Goal: Task Accomplishment & Management: Complete application form

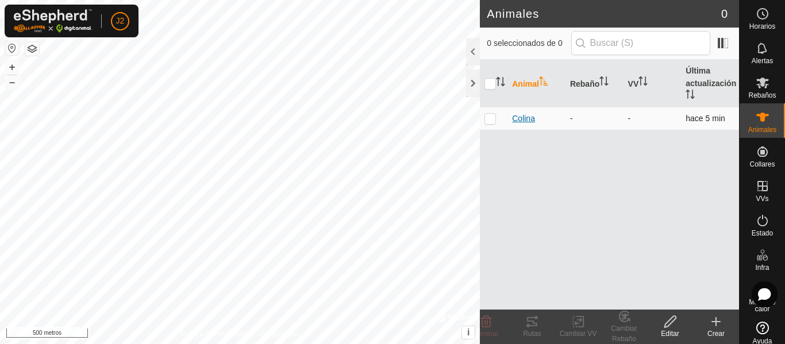
click at [521, 118] on font "Colina" at bounding box center [523, 118] width 23 height 9
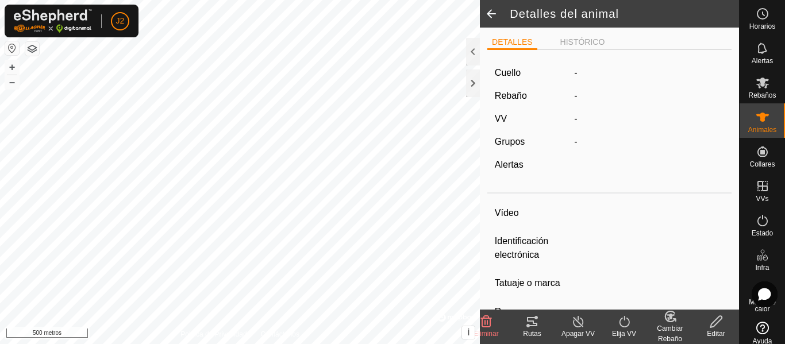
type input "Tor"
type input "-"
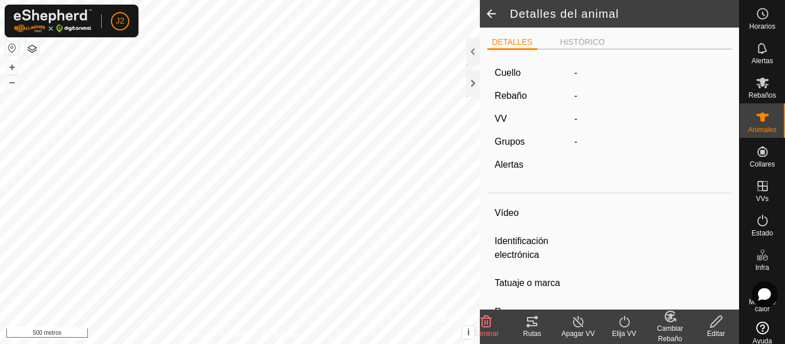
type input "0 kg"
type input "-"
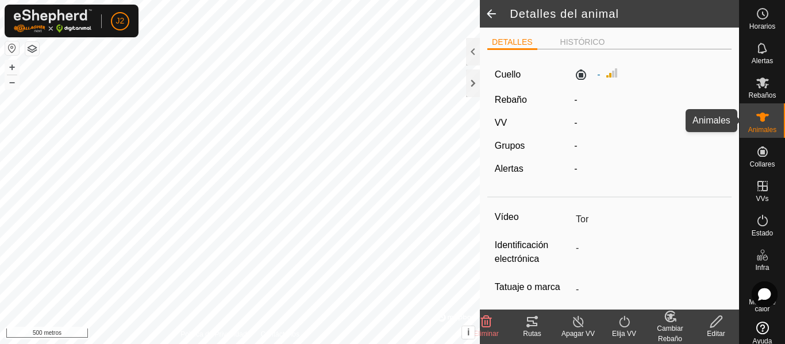
click at [755, 114] on icon at bounding box center [762, 117] width 14 height 14
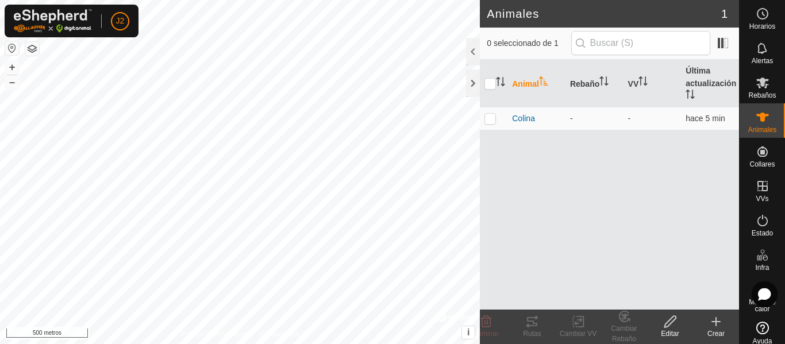
click at [716, 323] on icon at bounding box center [716, 322] width 0 height 8
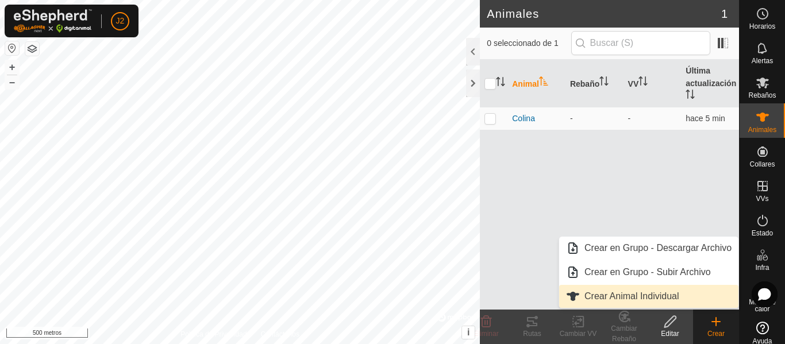
click at [672, 298] on link "Crear Animal Individual" at bounding box center [648, 296] width 179 height 23
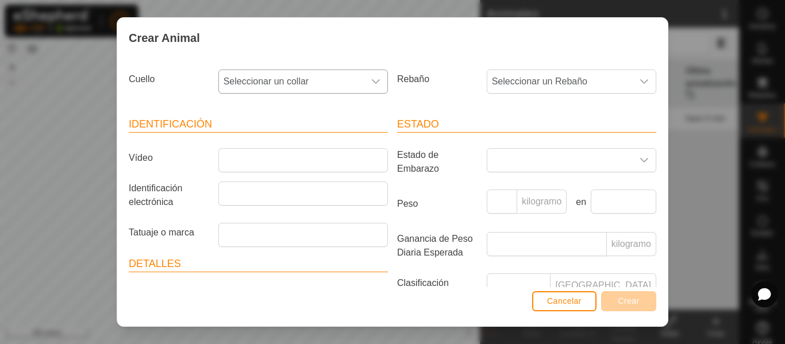
click at [373, 82] on icon "disparador desplegable" at bounding box center [376, 81] width 8 height 5
click at [273, 159] on li "1372467794" at bounding box center [301, 164] width 165 height 23
click at [371, 79] on icon "disparador desplegable" at bounding box center [375, 81] width 9 height 9
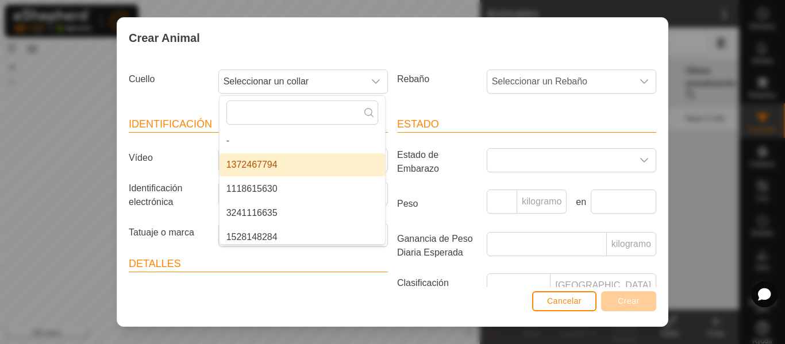
click at [260, 167] on li "1372467794" at bounding box center [301, 164] width 165 height 23
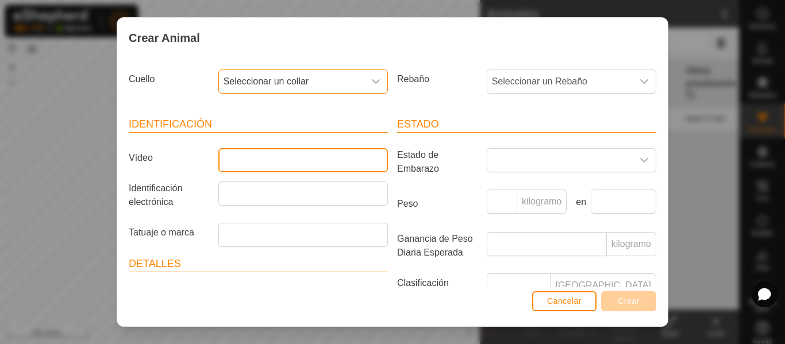
click at [260, 167] on input "Vídeo" at bounding box center [302, 160] width 169 height 24
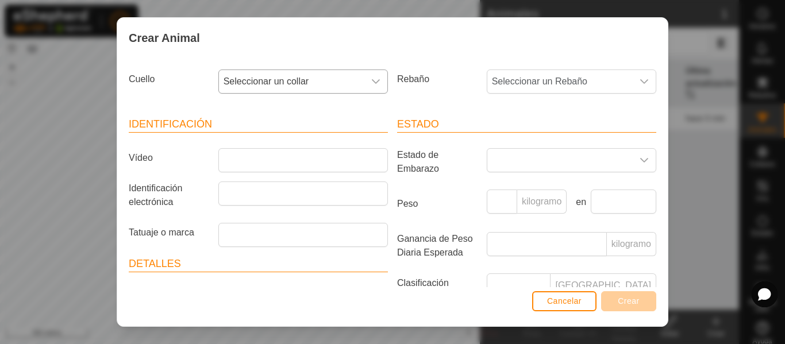
click at [372, 82] on icon "disparador desplegable" at bounding box center [376, 81] width 8 height 5
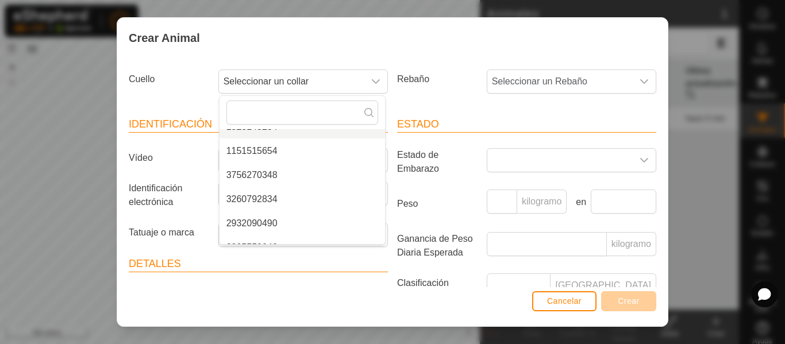
scroll to position [97, 0]
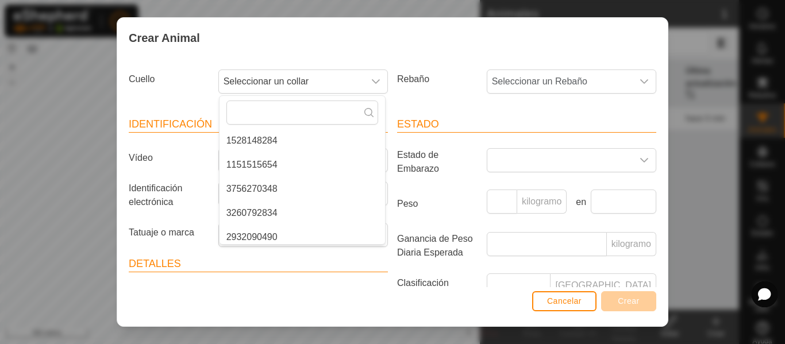
click at [269, 166] on li "1151515654" at bounding box center [301, 164] width 165 height 23
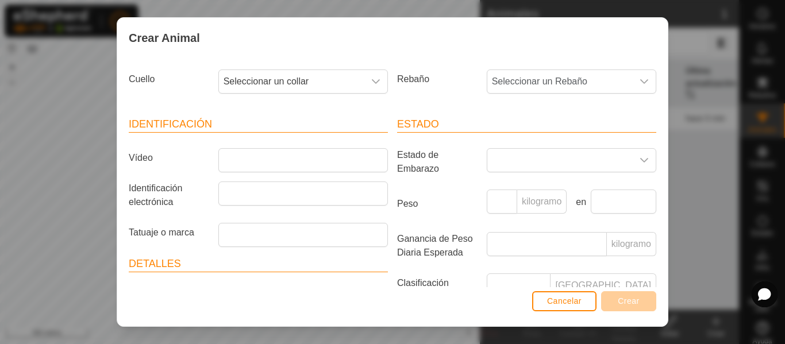
scroll to position [24, 0]
click at [371, 84] on icon "disparador desplegable" at bounding box center [375, 81] width 9 height 9
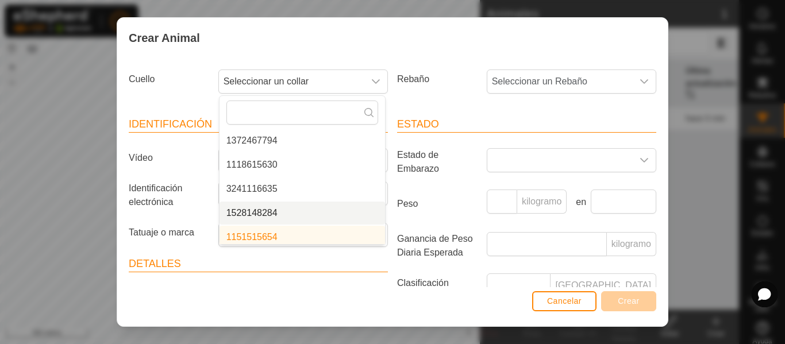
scroll to position [29, 0]
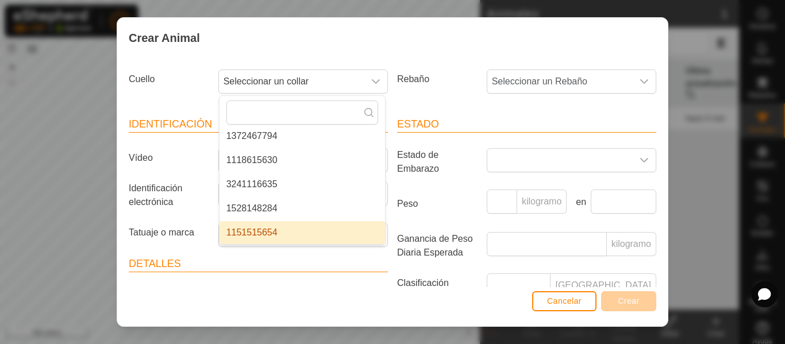
click at [255, 232] on li "1151515654" at bounding box center [301, 232] width 165 height 23
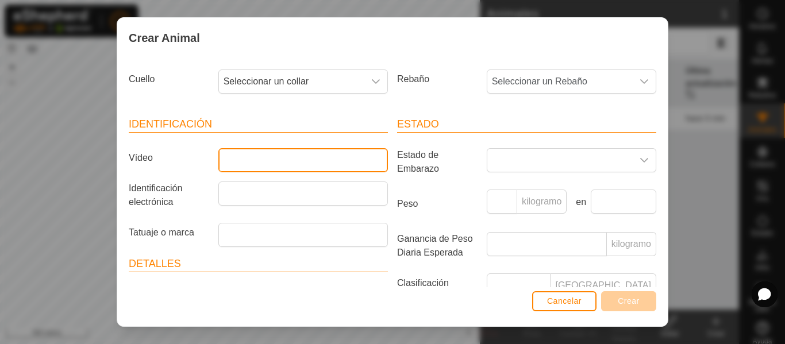
click at [277, 163] on input "Vídeo" at bounding box center [302, 160] width 169 height 24
type input "U2"
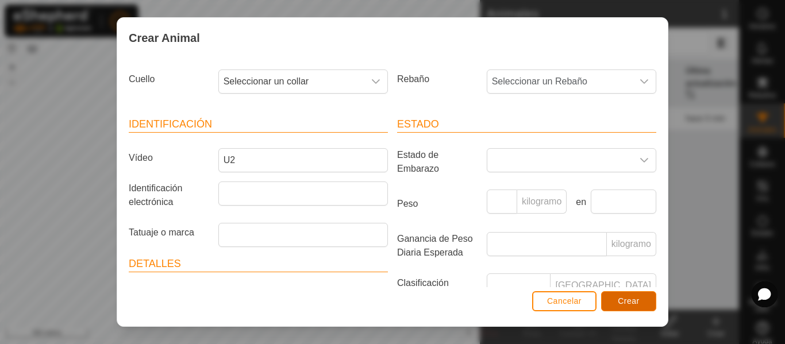
click at [617, 296] on button "Crear" at bounding box center [628, 301] width 55 height 20
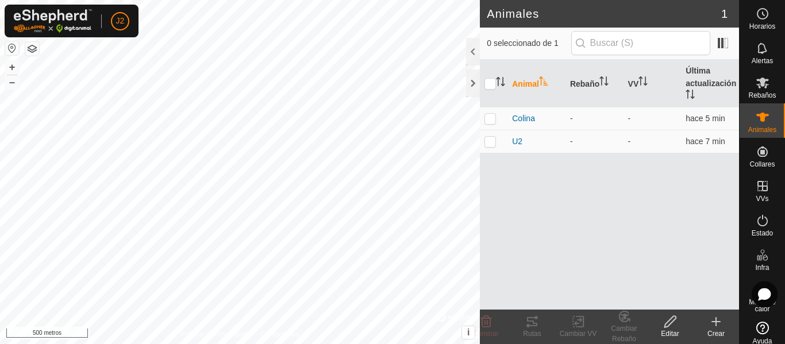
click at [713, 318] on icon at bounding box center [716, 322] width 14 height 14
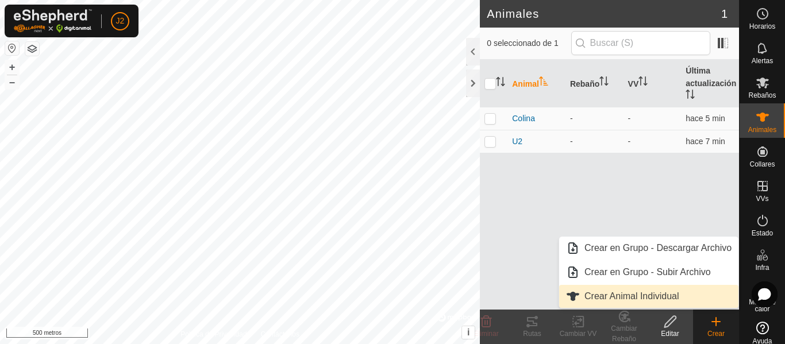
click at [674, 292] on link "Crear Animal Individual" at bounding box center [648, 296] width 179 height 23
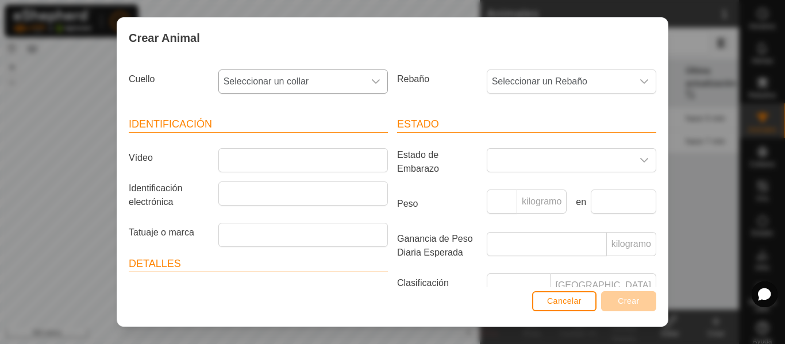
click at [374, 82] on icon "disparador desplegable" at bounding box center [375, 81] width 9 height 9
click at [263, 161] on li "1372467794" at bounding box center [301, 164] width 165 height 23
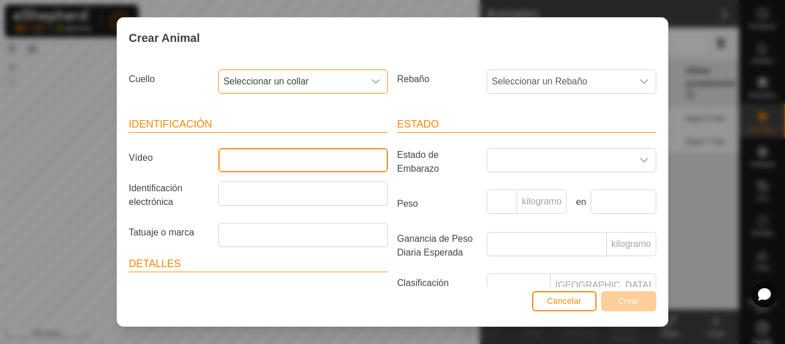
click at [263, 161] on input "Vídeo" at bounding box center [302, 160] width 169 height 24
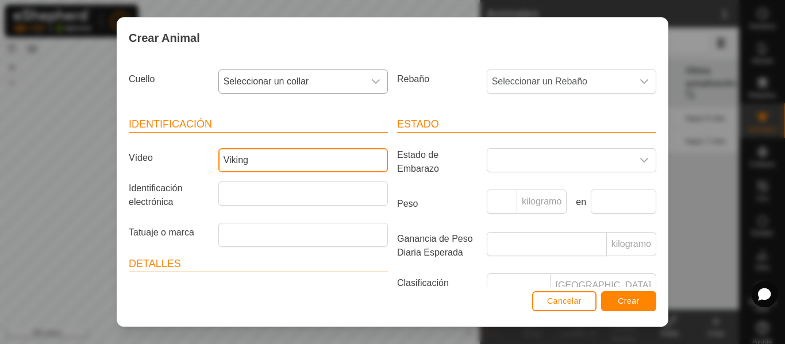
type input "Viking"
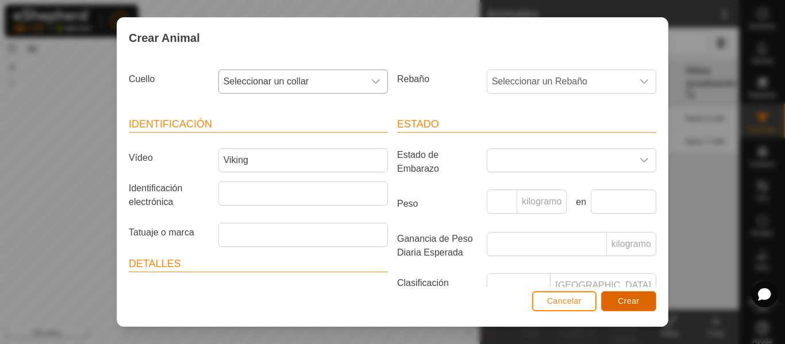
click at [634, 295] on button "Crear" at bounding box center [628, 301] width 55 height 20
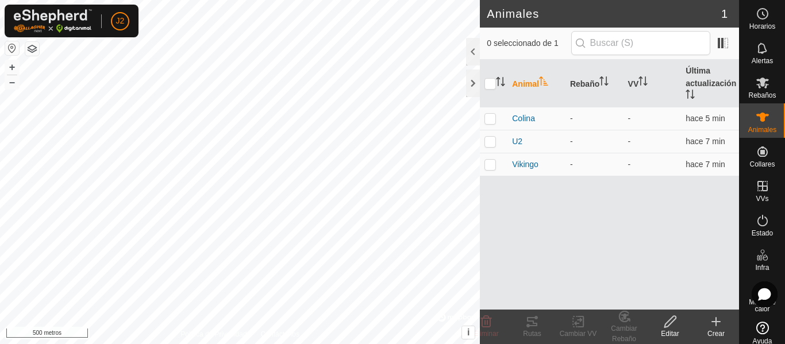
click at [714, 323] on icon at bounding box center [716, 322] width 14 height 14
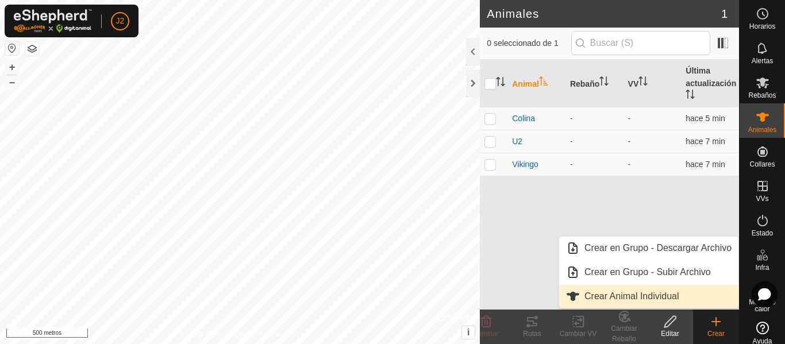
click at [666, 293] on link "Crear Animal Individual" at bounding box center [648, 296] width 179 height 23
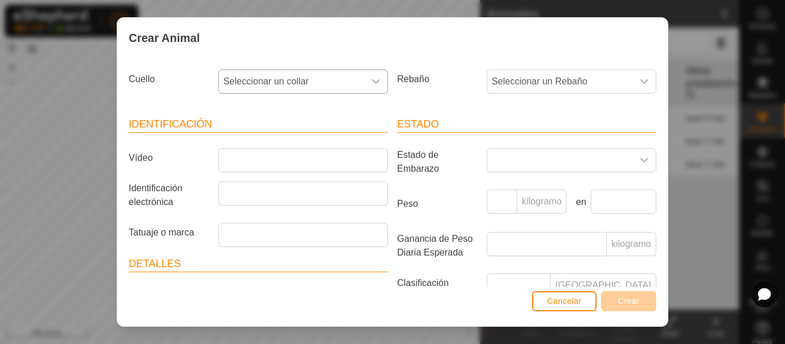
click at [374, 86] on icon "disparador desplegable" at bounding box center [375, 81] width 9 height 9
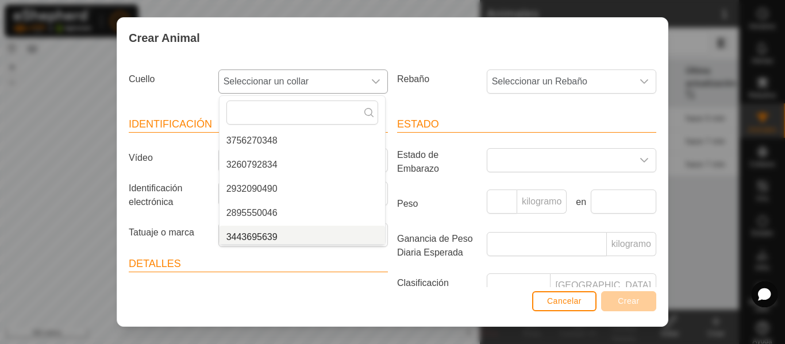
scroll to position [101, 0]
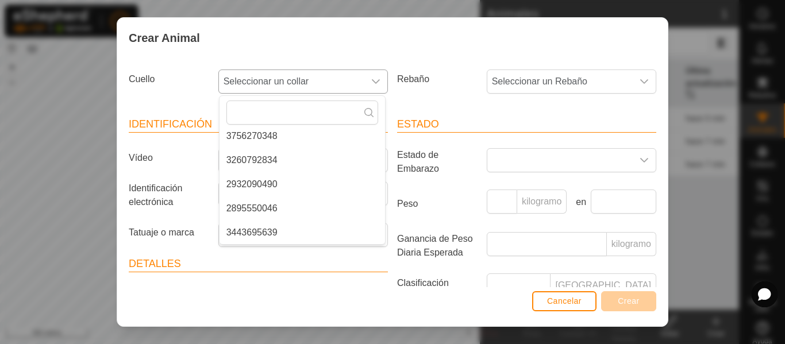
click at [298, 210] on li "2895550046" at bounding box center [301, 208] width 165 height 23
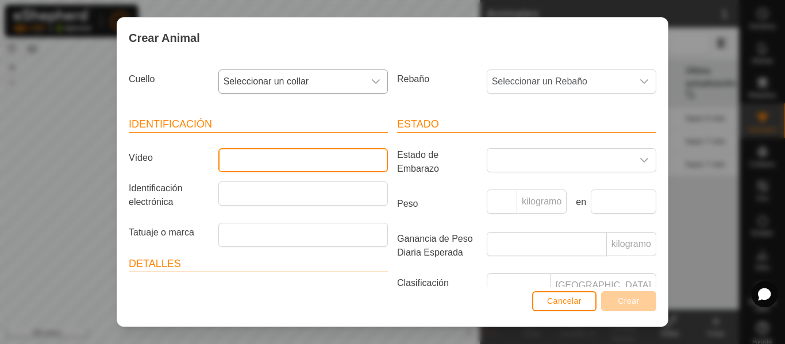
click at [296, 164] on input "Vídeo" at bounding box center [302, 160] width 169 height 24
type input "Titan"
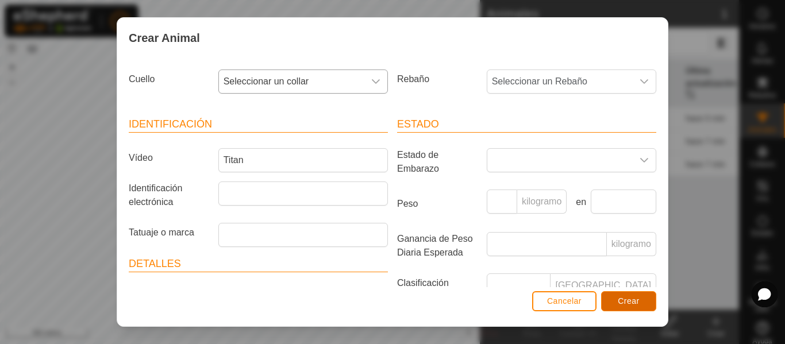
click at [620, 299] on font "Crear" at bounding box center [629, 300] width 22 height 9
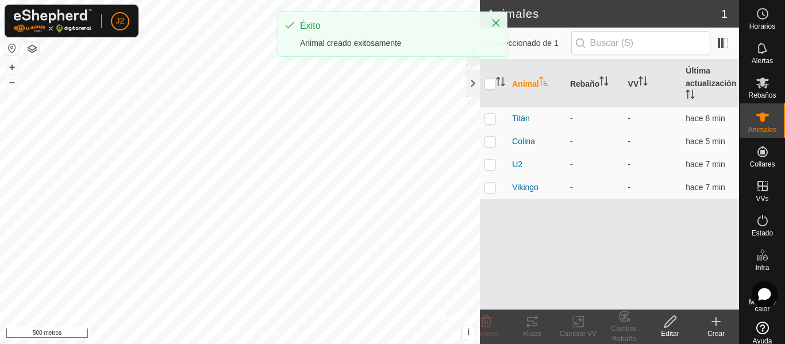
click at [714, 317] on icon at bounding box center [716, 322] width 14 height 14
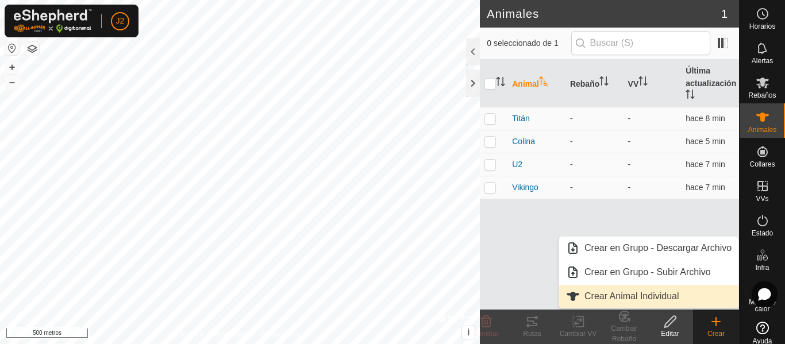
click at [668, 298] on link "Crear Animal Individual" at bounding box center [648, 296] width 179 height 23
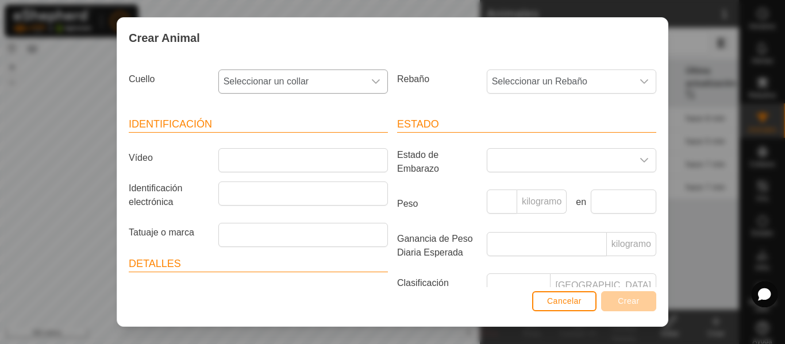
click at [378, 78] on div "disparador desplegable" at bounding box center [375, 81] width 23 height 23
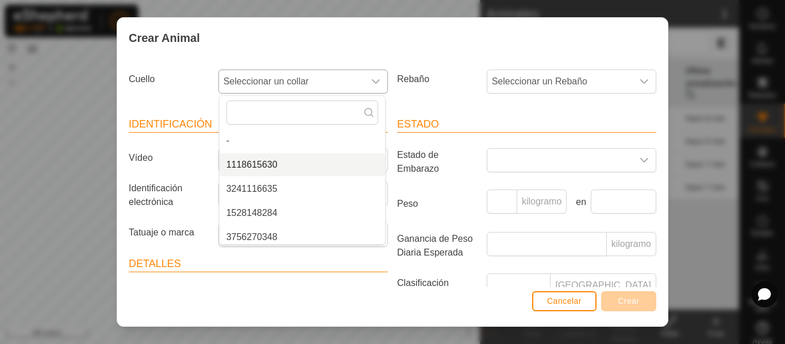
click at [332, 165] on li "1118615630" at bounding box center [301, 164] width 165 height 23
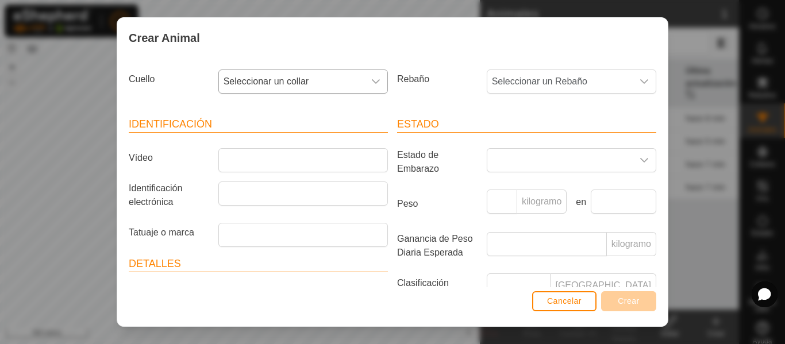
click at [373, 81] on icon "disparador desplegable" at bounding box center [375, 81] width 9 height 9
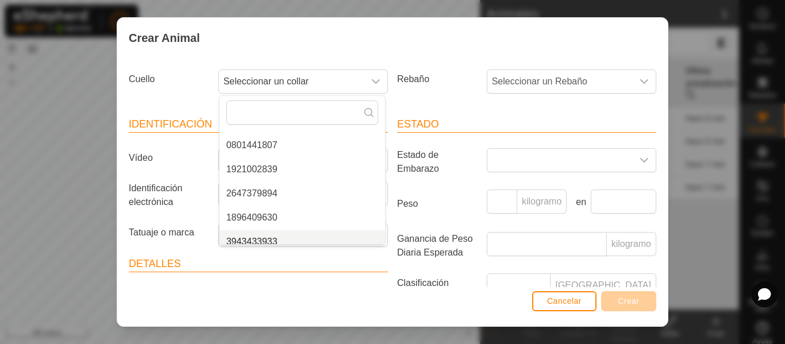
scroll to position [198, 0]
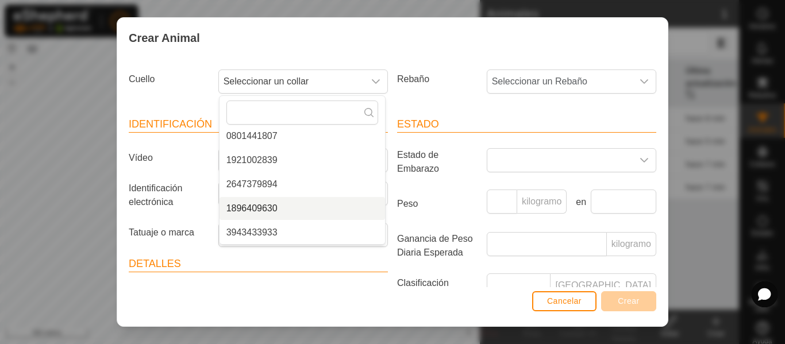
click at [317, 207] on li "1896409630" at bounding box center [301, 208] width 165 height 23
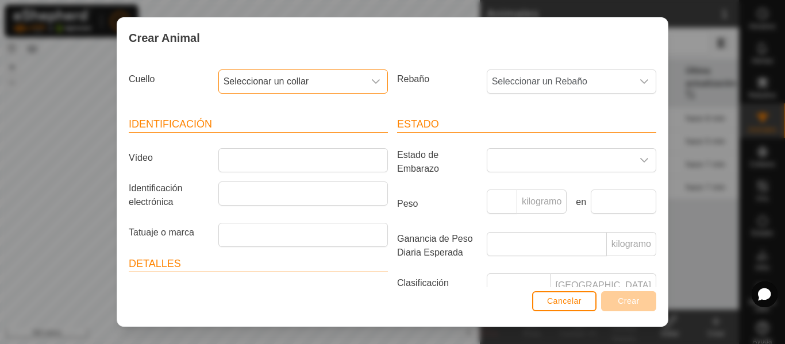
scroll to position [24, 0]
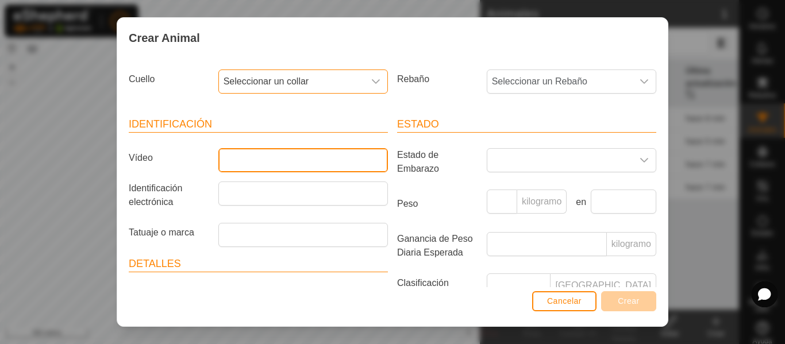
click at [304, 165] on input "Vídeo" at bounding box center [302, 160] width 169 height 24
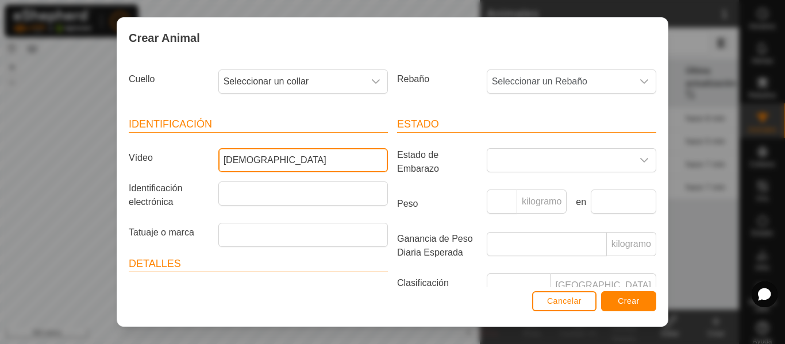
type input "[DEMOGRAPHIC_DATA]"
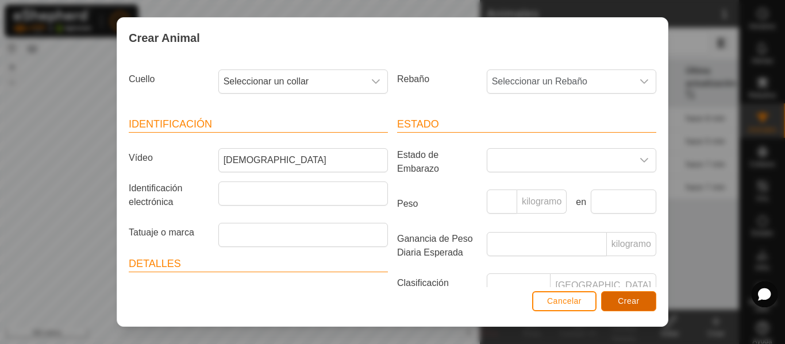
click at [616, 300] on button "Crear" at bounding box center [628, 301] width 55 height 20
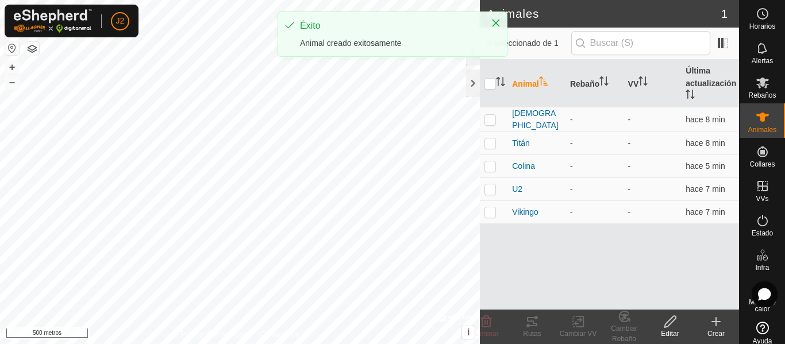
click at [714, 325] on icon at bounding box center [716, 322] width 14 height 14
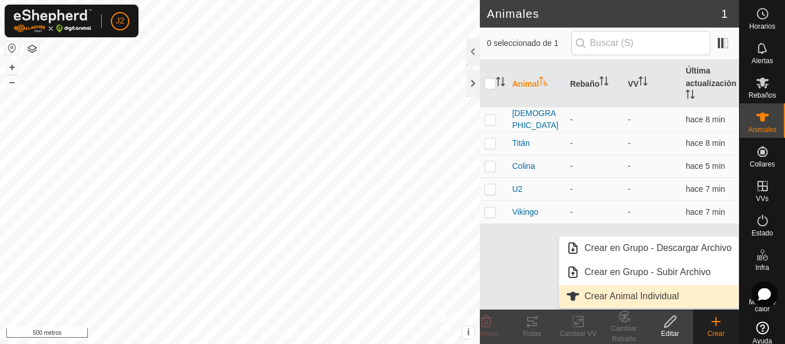
click at [659, 299] on link "Crear Animal Individual" at bounding box center [648, 296] width 179 height 23
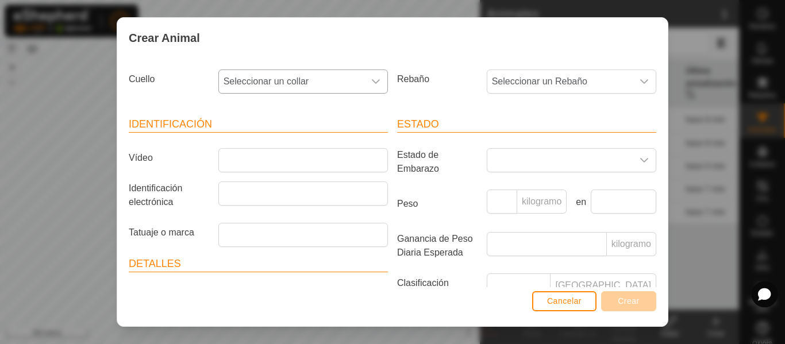
click at [375, 88] on div "disparador desplegable" at bounding box center [375, 81] width 23 height 23
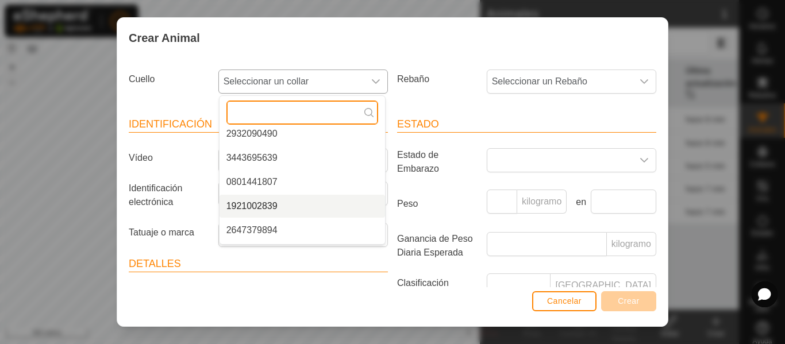
scroll to position [145, 0]
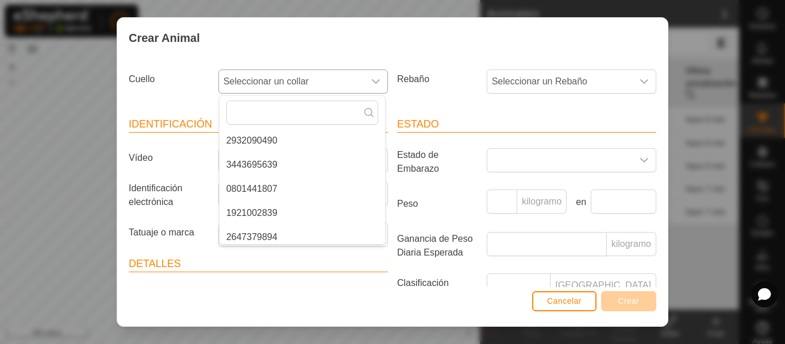
click at [309, 161] on li "3443695639" at bounding box center [301, 164] width 165 height 23
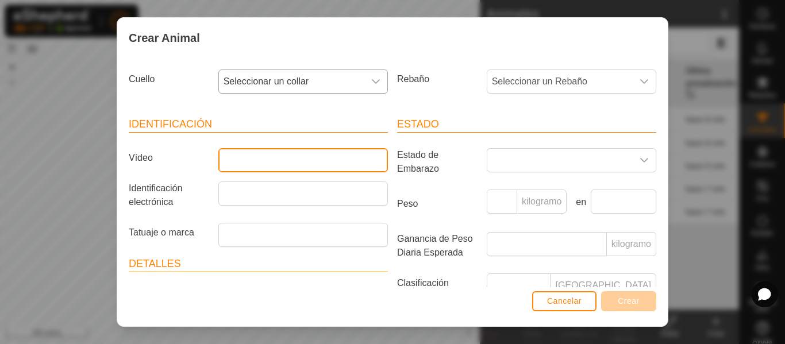
click at [309, 161] on input "Vídeo" at bounding box center [302, 160] width 169 height 24
type input "Valentino"
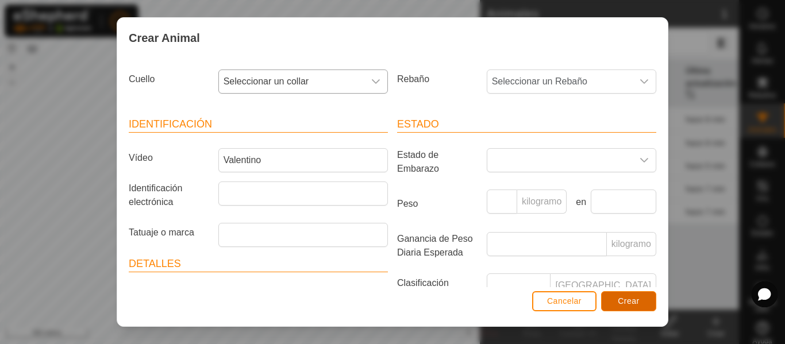
click at [644, 297] on button "Crear" at bounding box center [628, 301] width 55 height 20
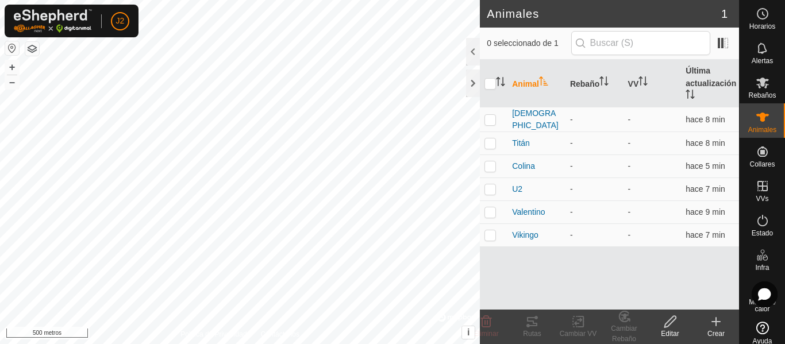
click at [653, 283] on div "Animal Rebaño VV Última actualización Satán - - hace 8 min Titán - - hace 8 min…" at bounding box center [609, 185] width 259 height 250
click at [718, 323] on icon at bounding box center [716, 322] width 14 height 14
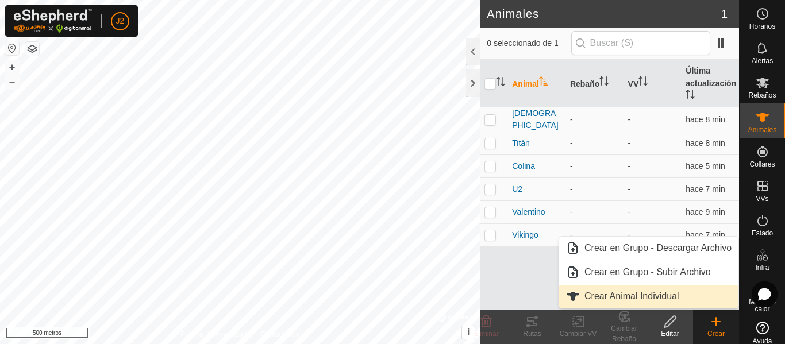
click at [667, 295] on link "Crear Animal Individual" at bounding box center [648, 296] width 179 height 23
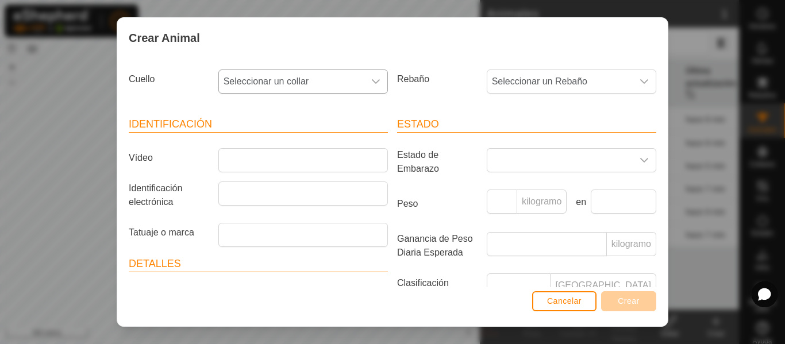
click at [377, 78] on div "disparador desplegable" at bounding box center [375, 81] width 23 height 23
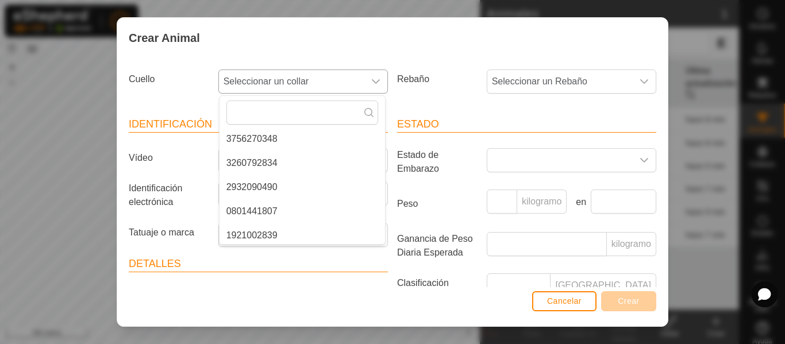
scroll to position [53, 0]
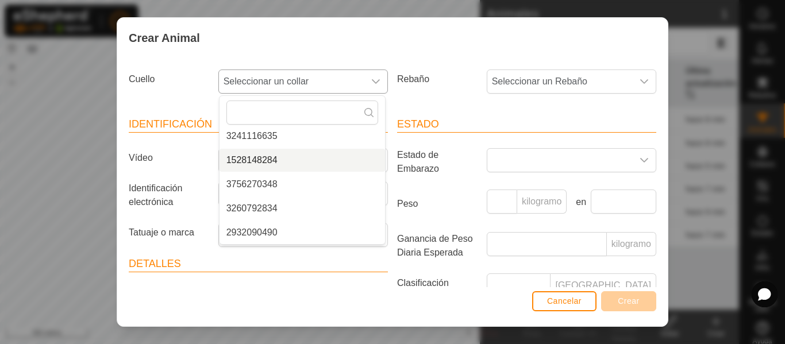
click at [275, 157] on li "1528148284" at bounding box center [301, 160] width 165 height 23
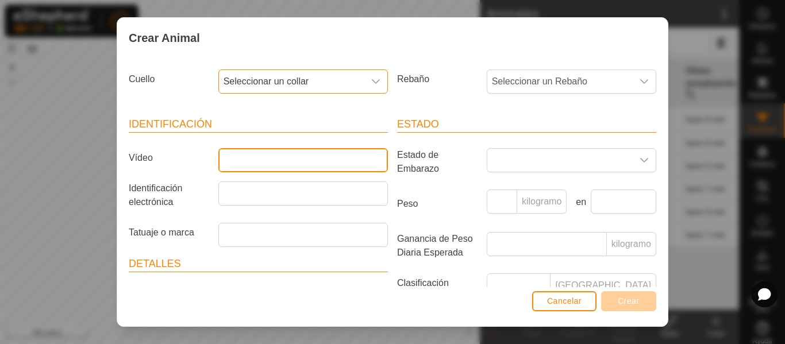
click at [275, 157] on input "Vídeo" at bounding box center [302, 160] width 169 height 24
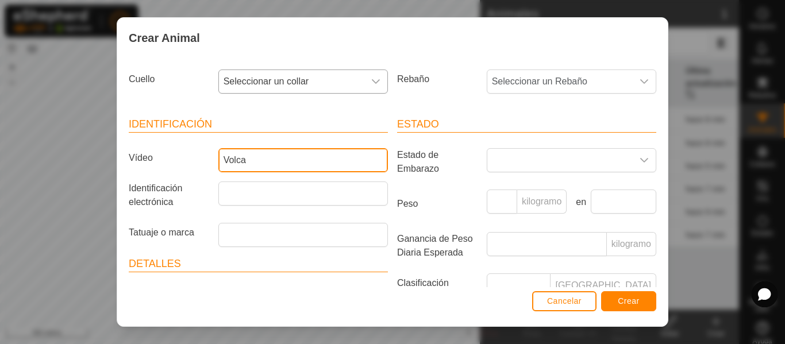
type input "Volca"
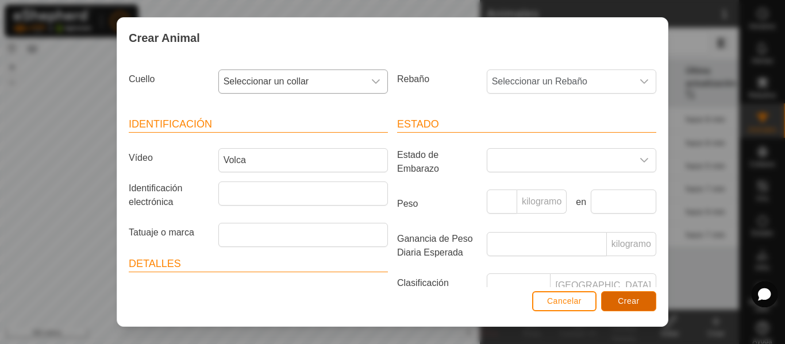
click at [610, 295] on button "Crear" at bounding box center [628, 301] width 55 height 20
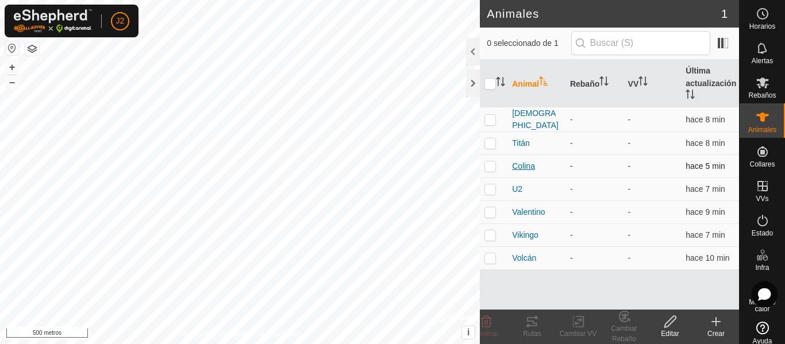
click at [526, 163] on font "Colina" at bounding box center [523, 165] width 23 height 9
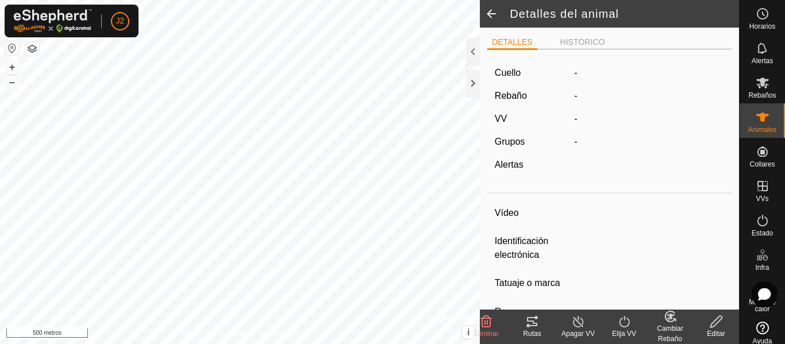
type input "Tor"
type input "-"
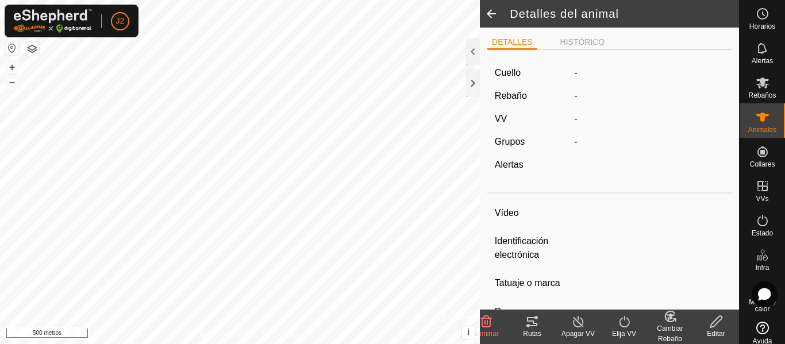
type input "0 kg"
type input "-"
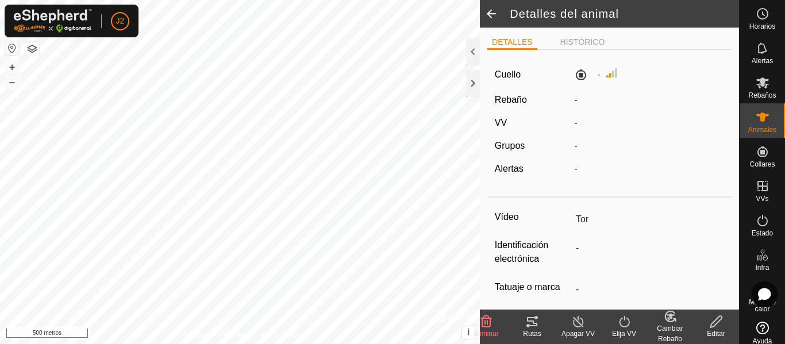
click at [714, 327] on icon at bounding box center [716, 322] width 14 height 14
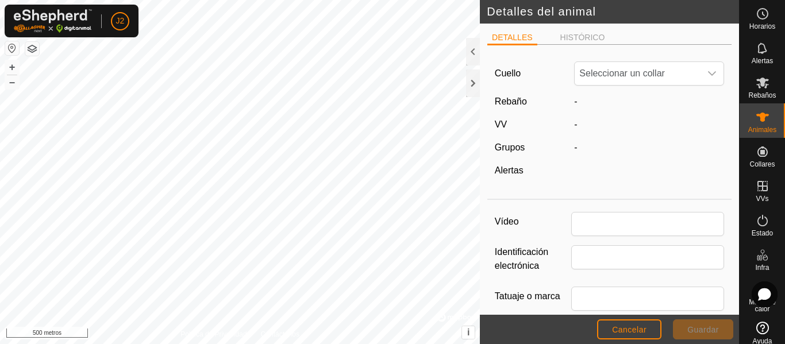
type input "Tor"
type input "0"
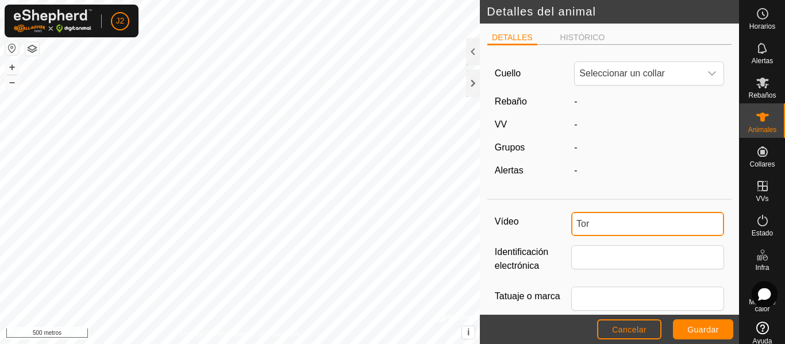
click at [628, 228] on input "Tor" at bounding box center [647, 224] width 153 height 24
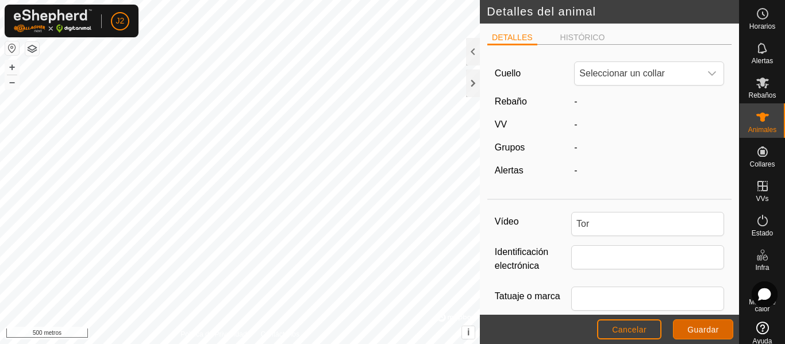
click at [696, 334] on font "Guardar" at bounding box center [703, 329] width 32 height 9
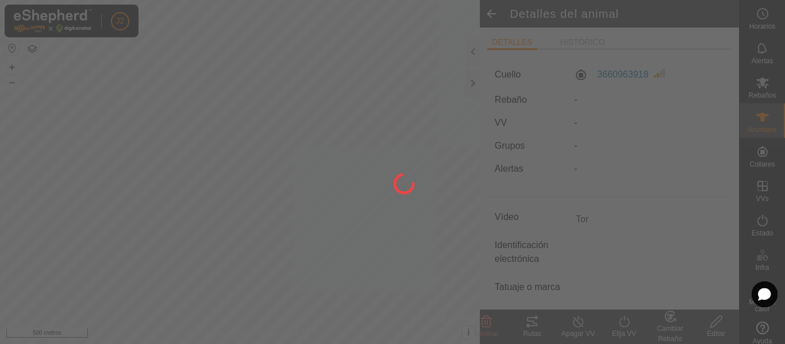
type input "-"
type input "0 kg"
type input "-"
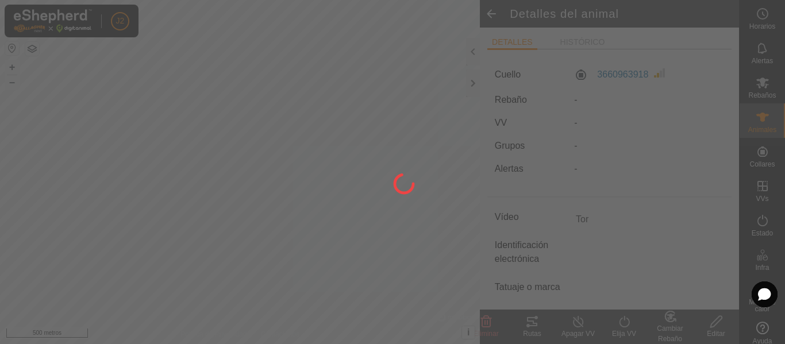
type input "-"
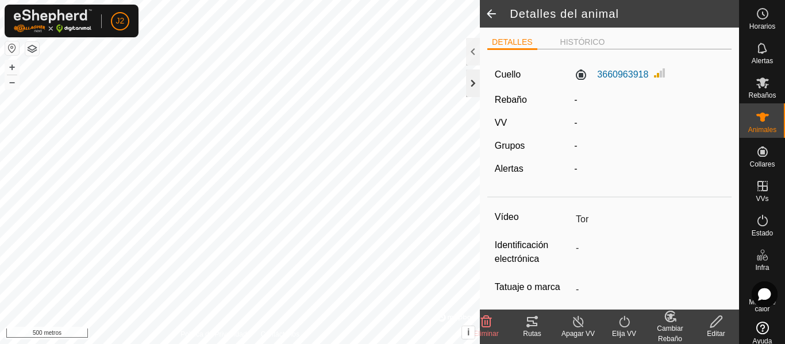
click at [470, 76] on div at bounding box center [473, 84] width 14 height 28
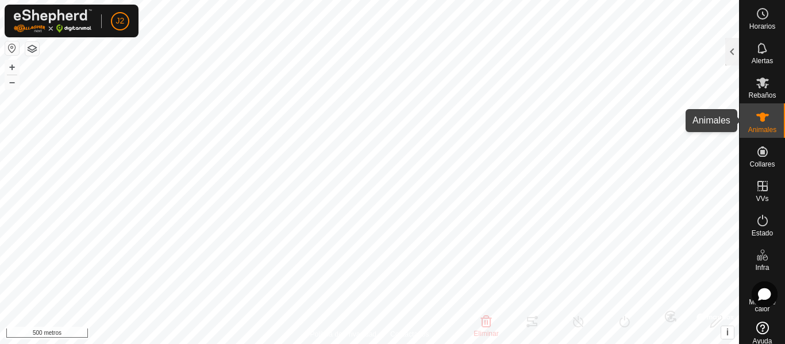
click at [763, 125] on es-animals-svg-icon at bounding box center [762, 117] width 21 height 18
click at [762, 119] on icon at bounding box center [762, 117] width 14 height 14
click at [734, 58] on div at bounding box center [732, 52] width 14 height 28
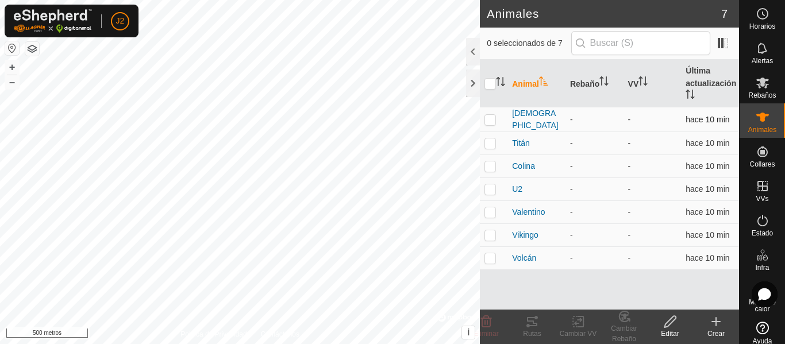
click at [527, 112] on td "[DEMOGRAPHIC_DATA]" at bounding box center [536, 119] width 58 height 25
click at [525, 117] on font "[DEMOGRAPHIC_DATA]" at bounding box center [535, 119] width 46 height 21
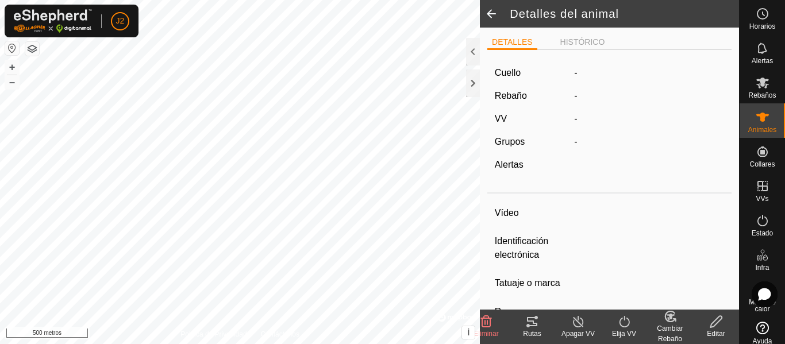
type input "[DEMOGRAPHIC_DATA]"
type input "-"
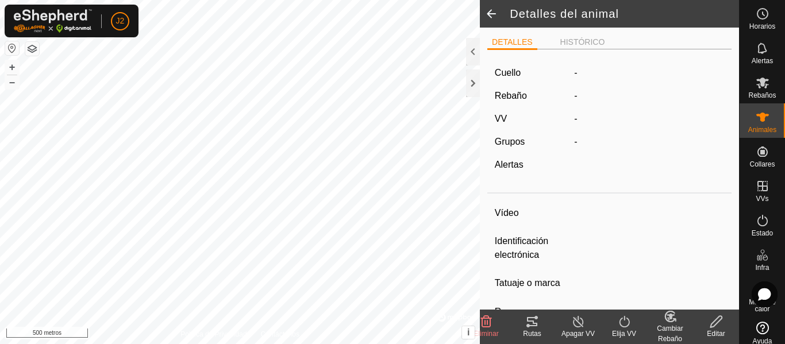
type input "0 kg"
type input "-"
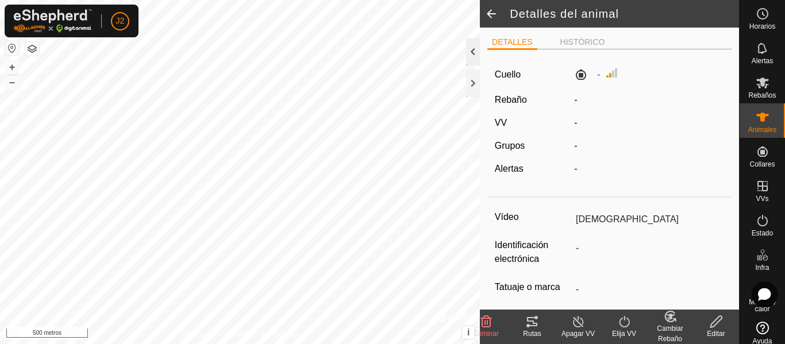
click at [475, 53] on div at bounding box center [473, 52] width 14 height 28
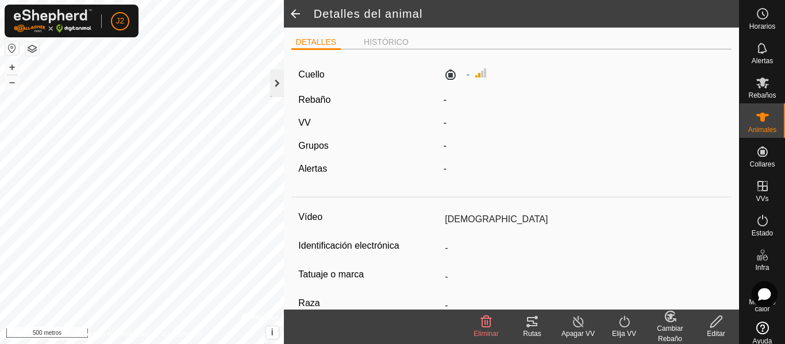
click at [279, 79] on div at bounding box center [277, 84] width 14 height 28
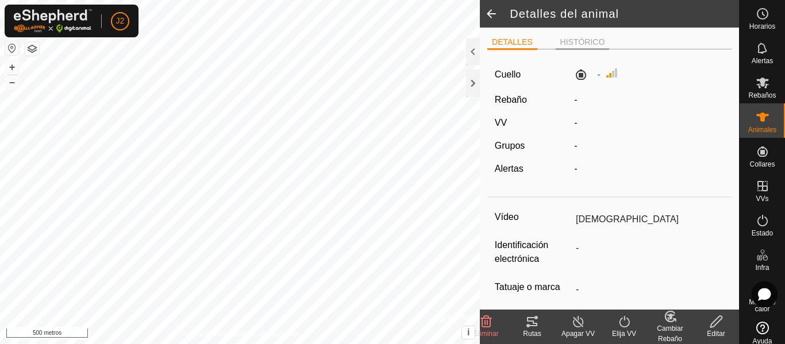
click at [573, 40] on font "HISTÓRICO" at bounding box center [582, 41] width 45 height 9
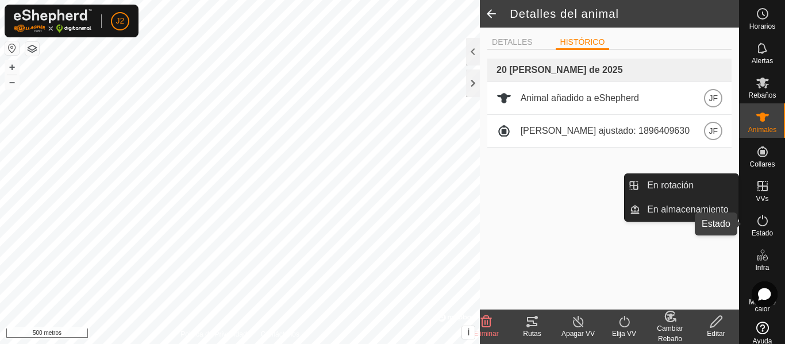
click at [759, 221] on icon at bounding box center [762, 221] width 14 height 14
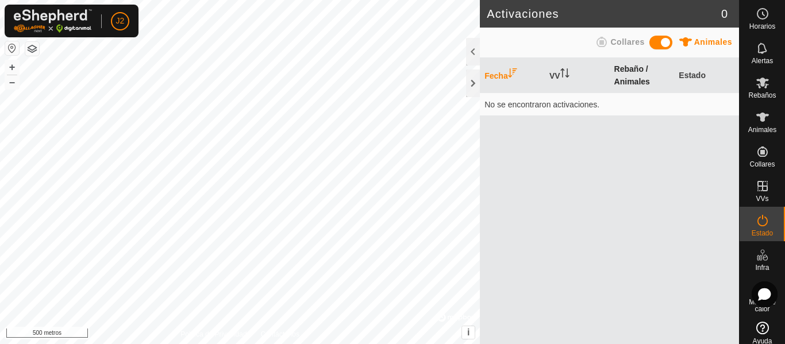
click at [643, 70] on font "Rebaño / Animales" at bounding box center [632, 75] width 36 height 22
click at [11, 64] on font "+" at bounding box center [12, 67] width 6 height 12
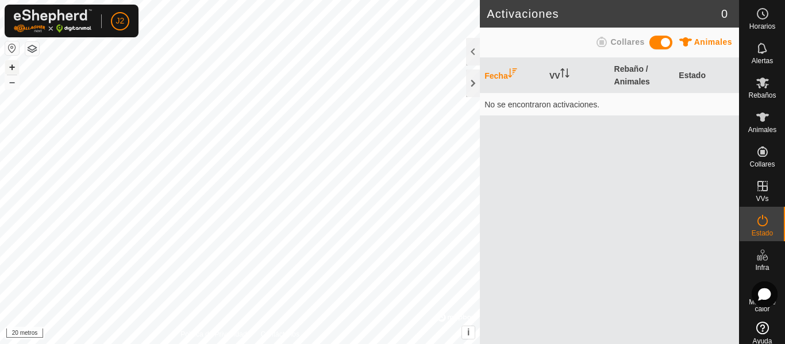
click at [11, 65] on font "+" at bounding box center [12, 67] width 6 height 12
click at [16, 79] on button "–" at bounding box center [12, 82] width 14 height 14
click at [10, 84] on font "–" at bounding box center [12, 82] width 6 height 12
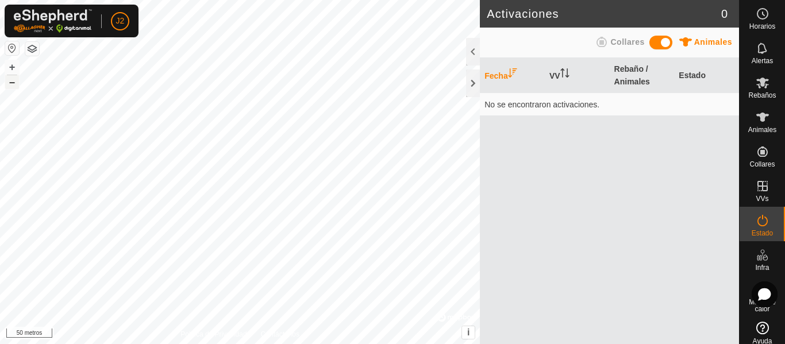
click at [10, 84] on font "–" at bounding box center [12, 82] width 6 height 12
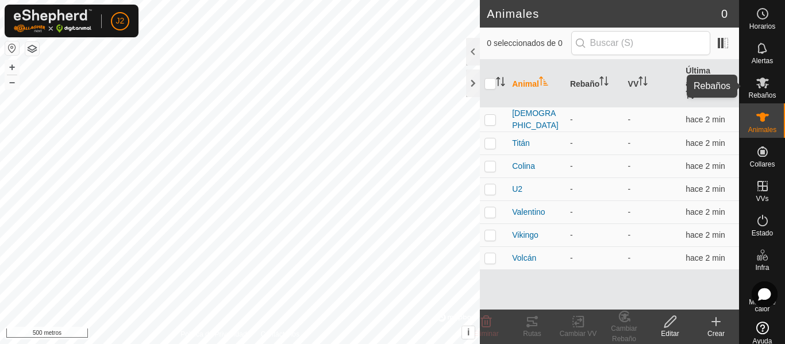
click at [761, 83] on icon at bounding box center [762, 83] width 14 height 14
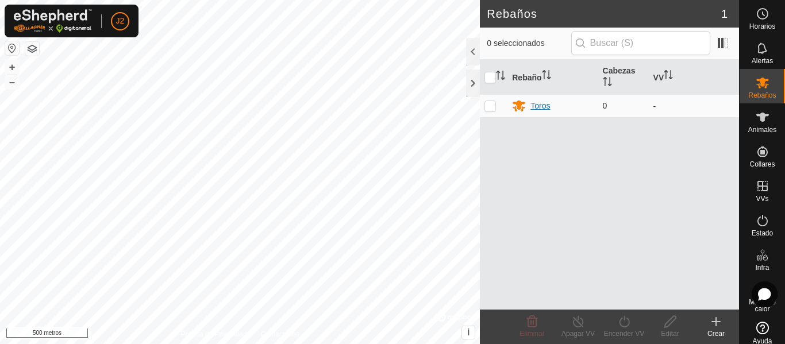
click at [541, 106] on font "Toros" at bounding box center [540, 105] width 20 height 9
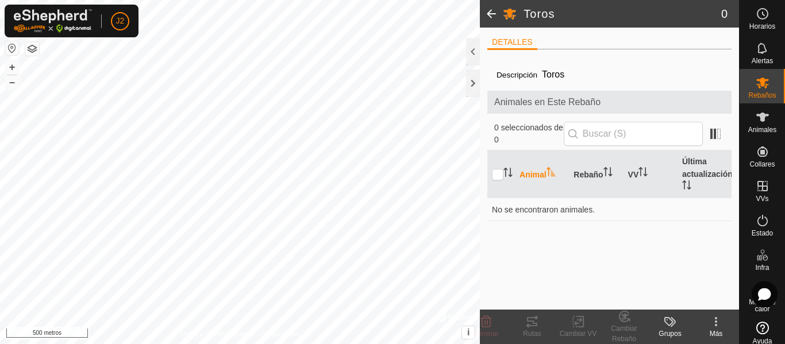
click at [536, 170] on font "Animal" at bounding box center [532, 173] width 27 height 9
click at [765, 124] on es-animals-svg-icon at bounding box center [762, 117] width 21 height 18
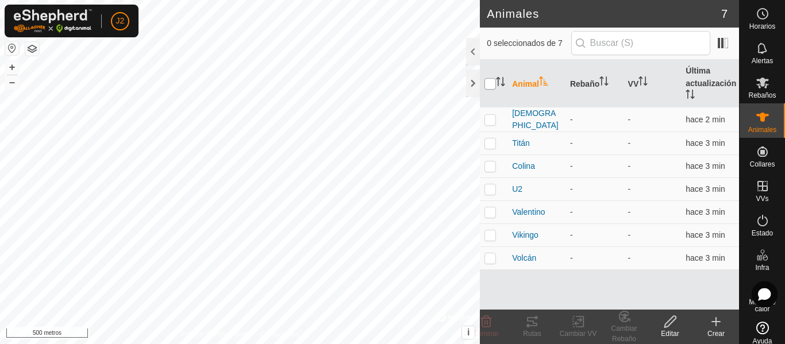
click at [488, 83] on input "checkbox" at bounding box center [489, 83] width 11 height 11
checkbox input "true"
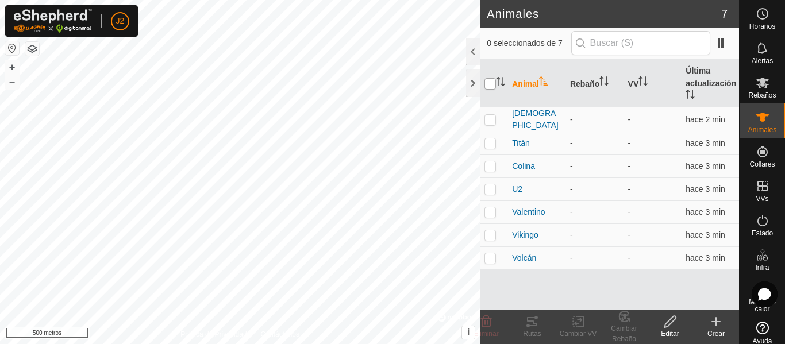
checkbox input "true"
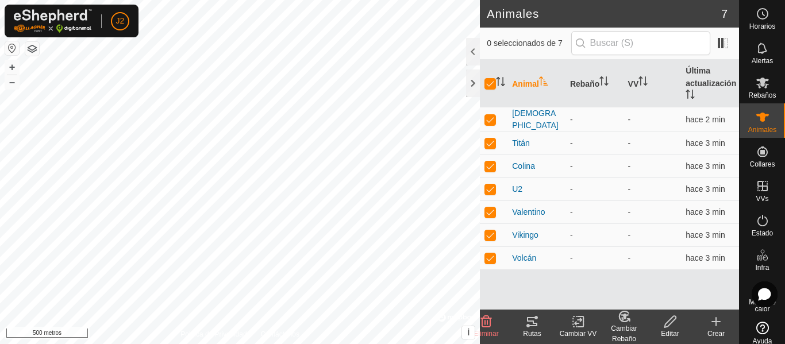
click at [627, 322] on icon at bounding box center [624, 317] width 14 height 14
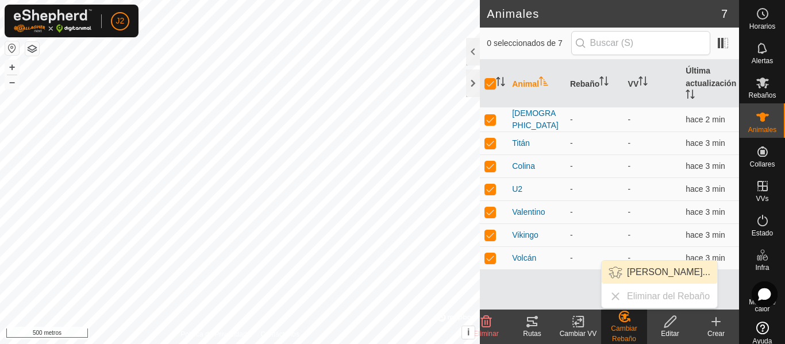
click at [646, 274] on link "[PERSON_NAME]..." at bounding box center [659, 272] width 115 height 23
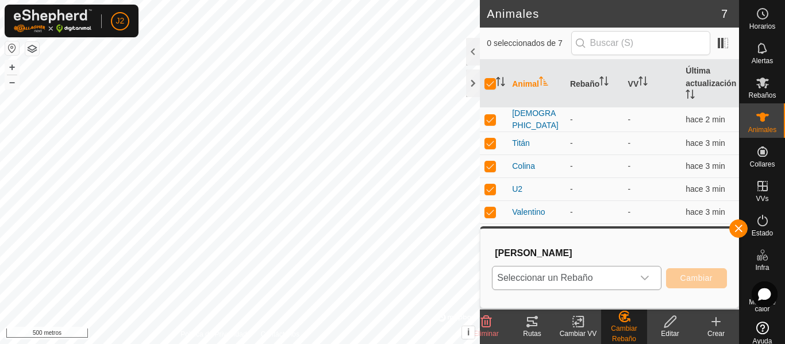
click at [647, 278] on icon "disparador desplegable" at bounding box center [644, 277] width 9 height 9
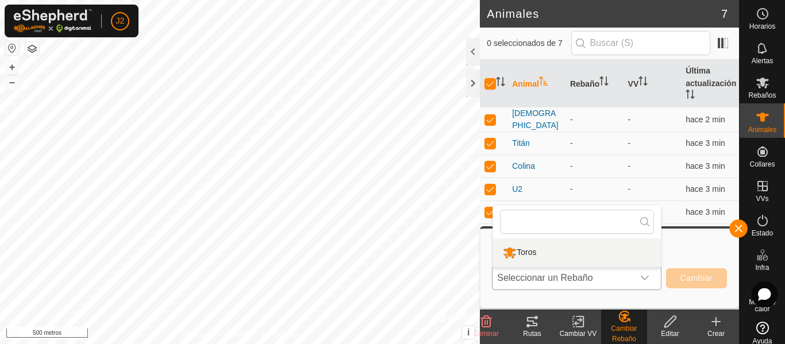
click at [526, 247] on li "Toros" at bounding box center [577, 252] width 168 height 29
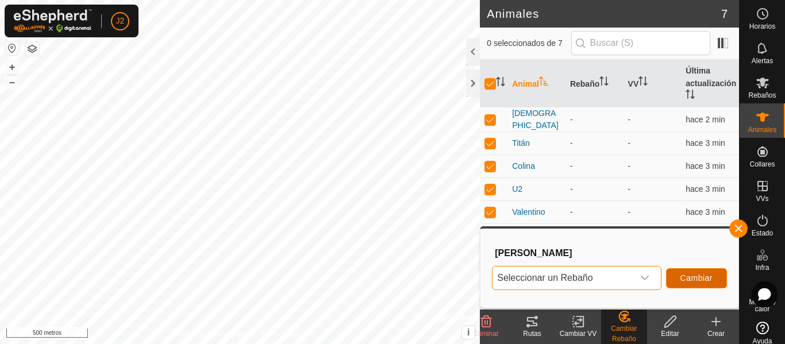
click at [681, 276] on font "Cambiar" at bounding box center [696, 277] width 32 height 9
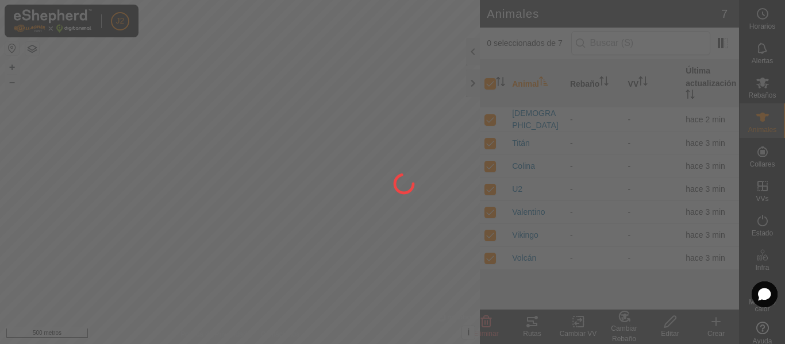
checkbox input "false"
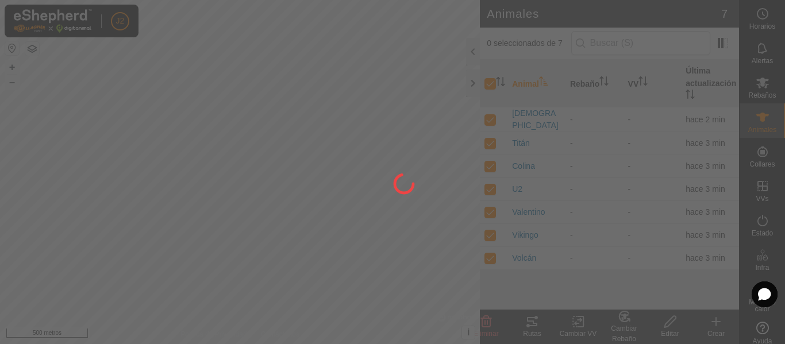
checkbox input "false"
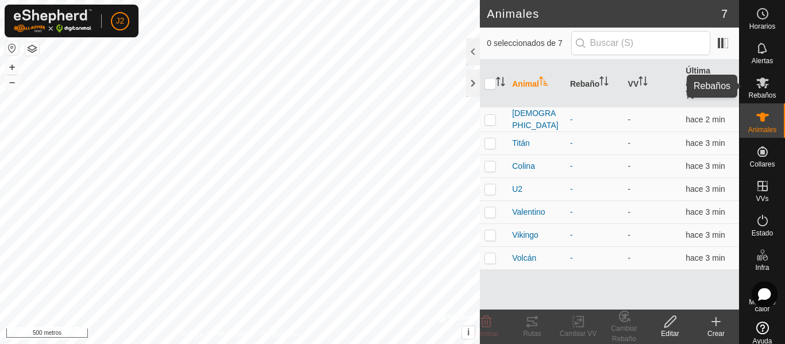
click at [754, 90] on es-mob-svg-icon at bounding box center [762, 83] width 21 height 18
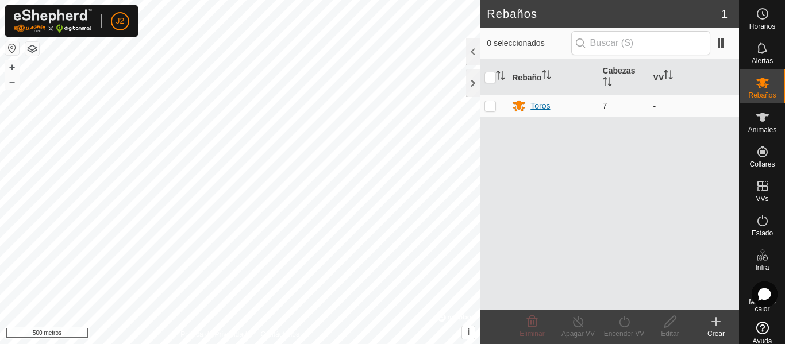
click at [542, 105] on font "Toros" at bounding box center [540, 105] width 20 height 9
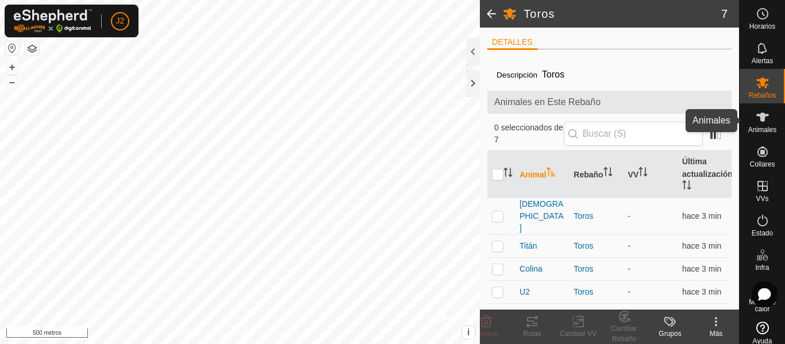
click at [766, 121] on es-animals-svg-icon at bounding box center [762, 117] width 21 height 18
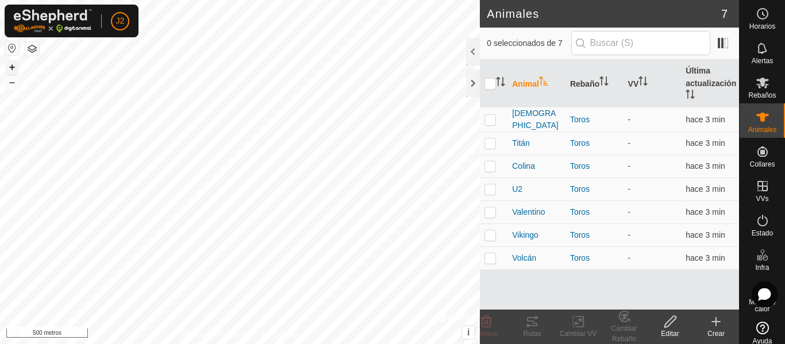
click at [15, 67] on font "+" at bounding box center [12, 67] width 6 height 12
checkbox input "true"
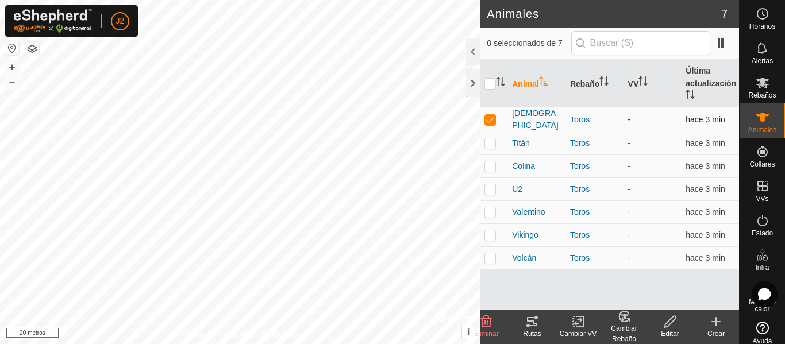
click at [527, 116] on font "[DEMOGRAPHIC_DATA]" at bounding box center [535, 119] width 46 height 21
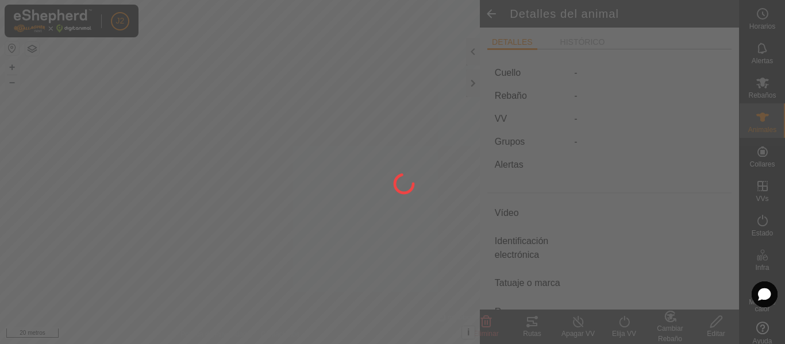
type input "[DEMOGRAPHIC_DATA]"
type input "-"
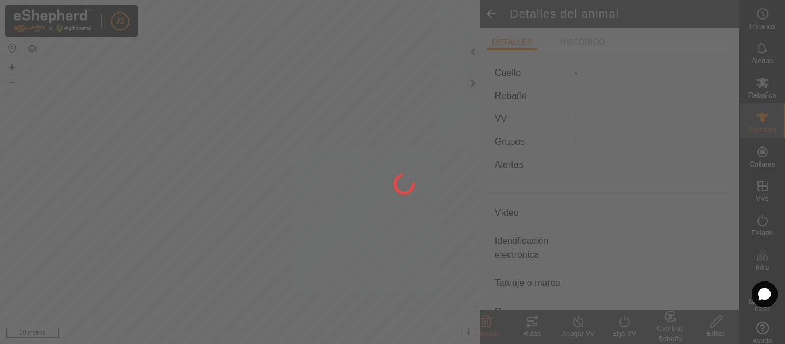
type input "0 kg"
type input "-"
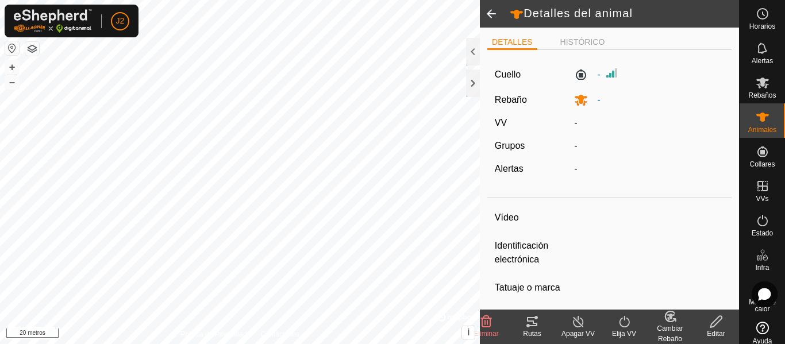
type input "Valentino"
type input "-"
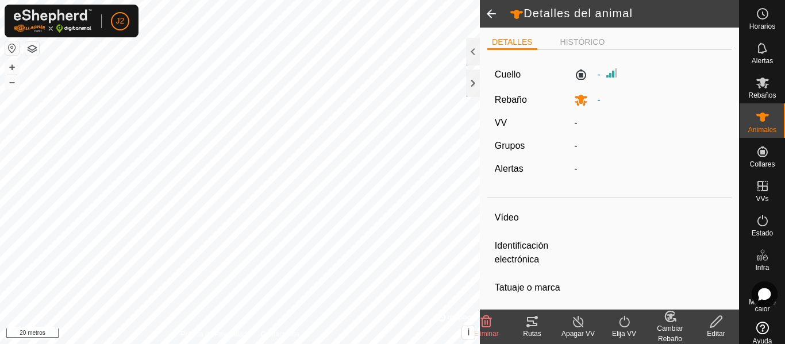
type input "0 kg"
type input "-"
type input "Viking"
type input "-"
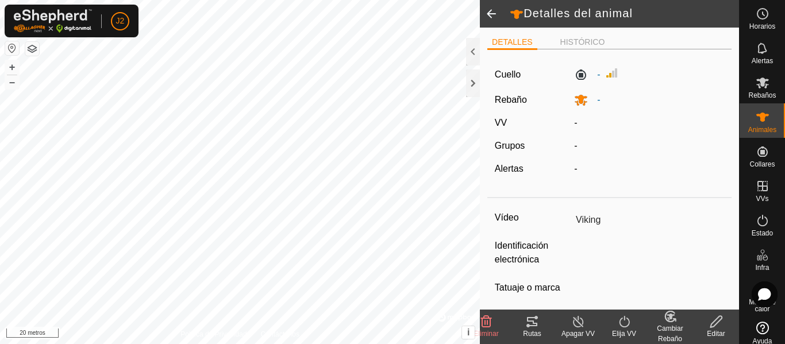
type input "-"
type input "0 kg"
type input "-"
type input "Titan"
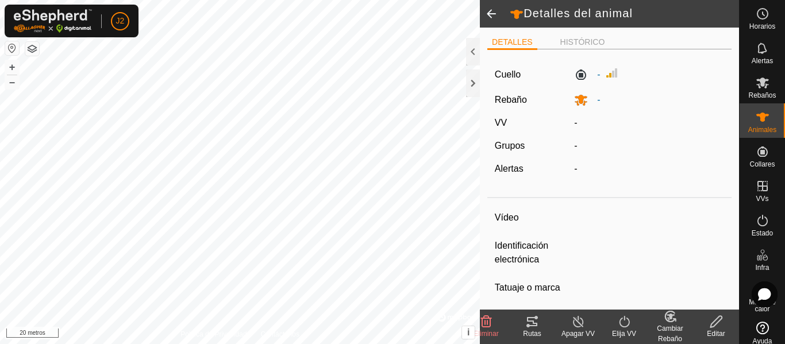
type input "-"
type input "0 kg"
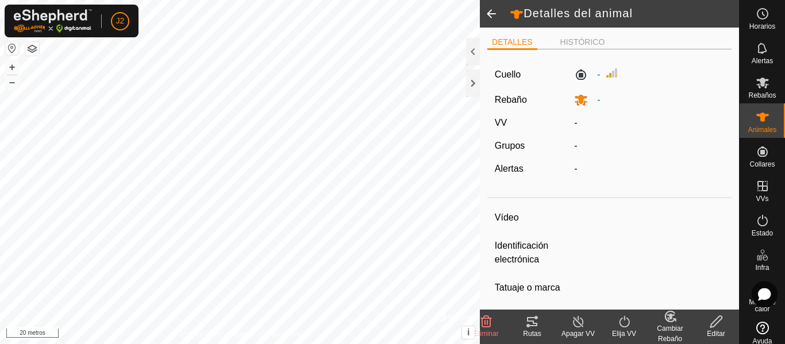
type input "-"
type input "Tor"
type input "-"
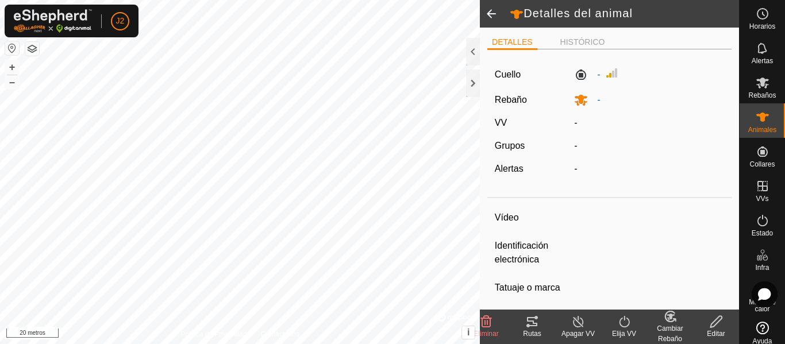
type input "-"
type input "0 kg"
type input "-"
type input "Volca"
type input "-"
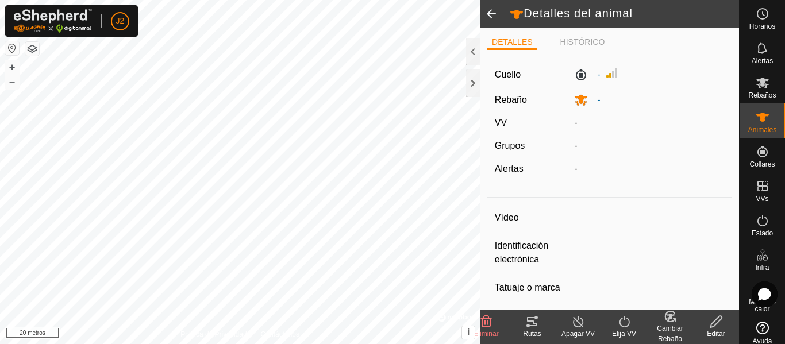
type input "-"
type input "0 kg"
type input "-"
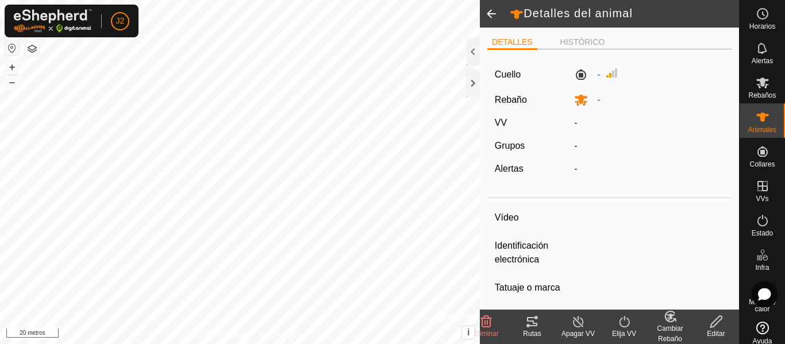
type input "U2"
type input "-"
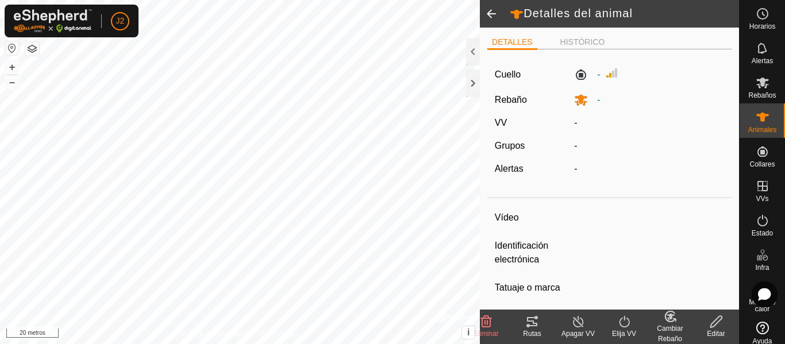
type input "0 kg"
type input "-"
click at [474, 90] on div at bounding box center [473, 84] width 14 height 28
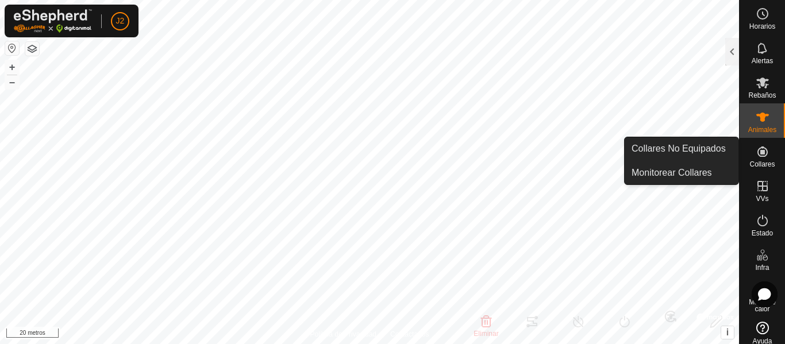
click at [766, 157] on es-neckbands-svg-icon at bounding box center [762, 151] width 21 height 18
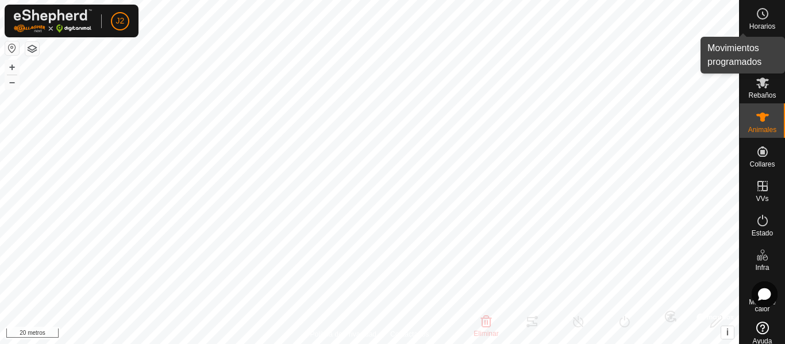
click at [762, 12] on icon at bounding box center [763, 13] width 2 height 3
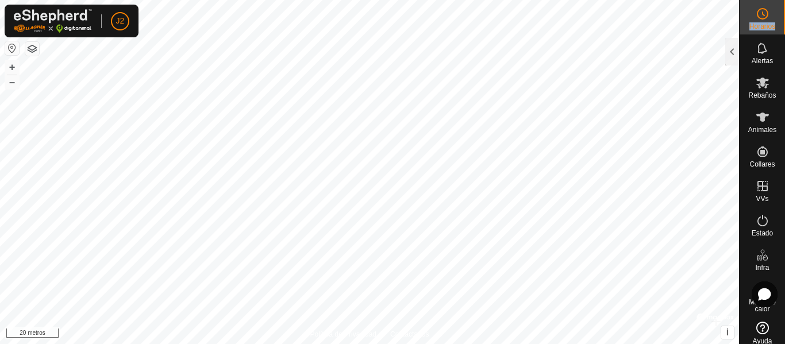
click at [762, 12] on icon at bounding box center [763, 13] width 2 height 3
click at [755, 22] on font "Horarios" at bounding box center [762, 26] width 26 height 8
click at [755, 53] on icon at bounding box center [762, 48] width 14 height 14
click at [733, 55] on div at bounding box center [732, 52] width 14 height 28
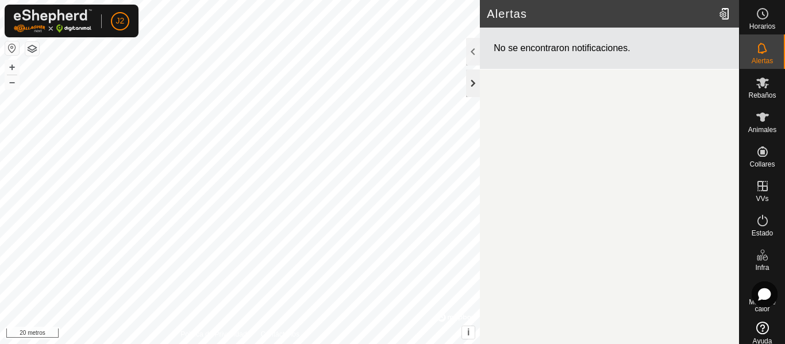
click at [477, 83] on div at bounding box center [473, 84] width 14 height 28
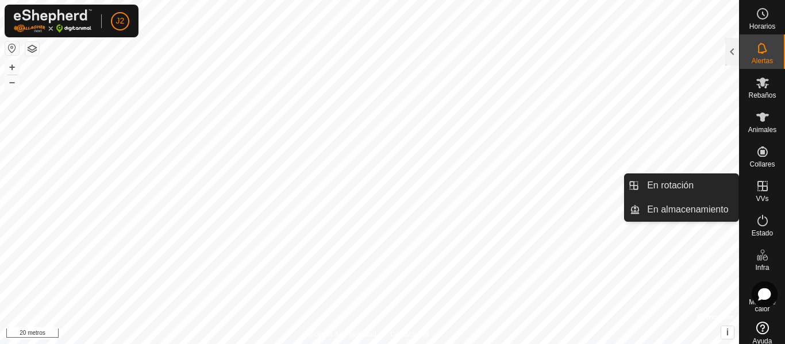
click at [762, 188] on icon at bounding box center [762, 186] width 10 height 10
click at [685, 182] on link "En rotación" at bounding box center [689, 185] width 98 height 23
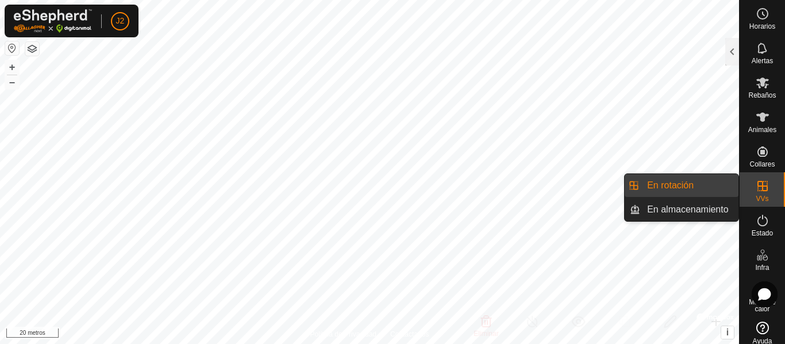
click at [685, 182] on link "En rotación" at bounding box center [689, 185] width 98 height 23
click at [685, 209] on link "En almacenamiento" at bounding box center [689, 209] width 98 height 23
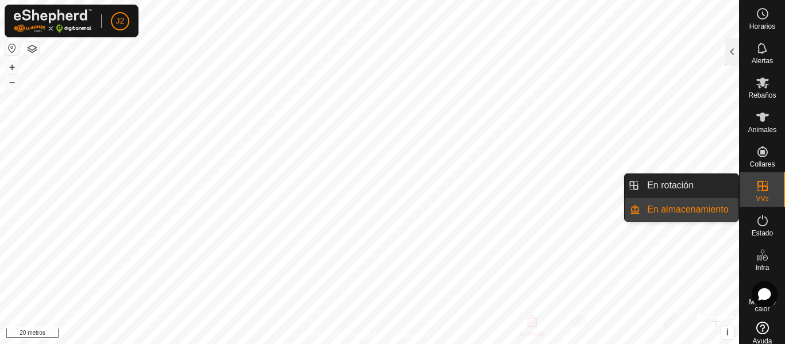
click at [685, 209] on link "En almacenamiento" at bounding box center [689, 209] width 98 height 23
click at [760, 179] on icon at bounding box center [762, 186] width 14 height 14
click at [758, 222] on icon at bounding box center [762, 221] width 14 height 14
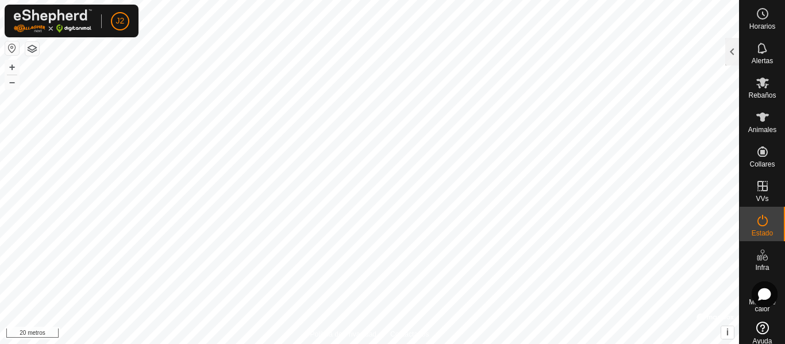
scroll to position [8, 0]
